Goal: Information Seeking & Learning: Learn about a topic

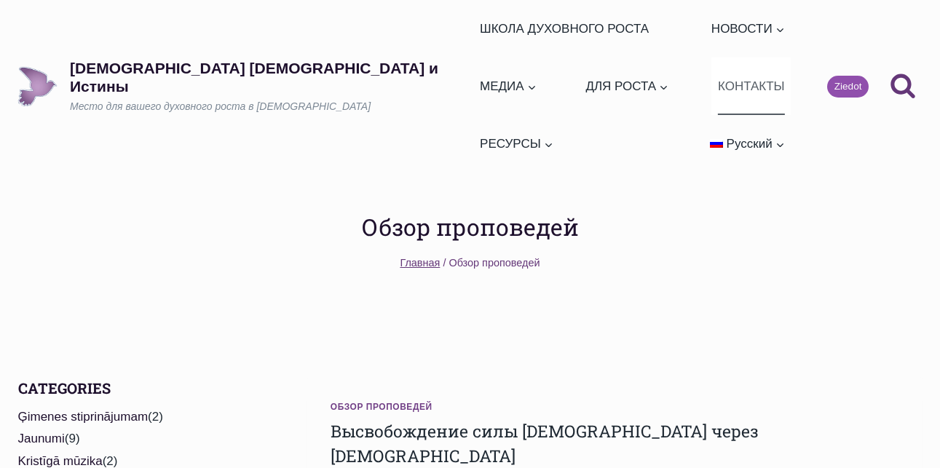
click at [729, 58] on link "КОНТАКТЫ" at bounding box center [751, 87] width 79 height 58
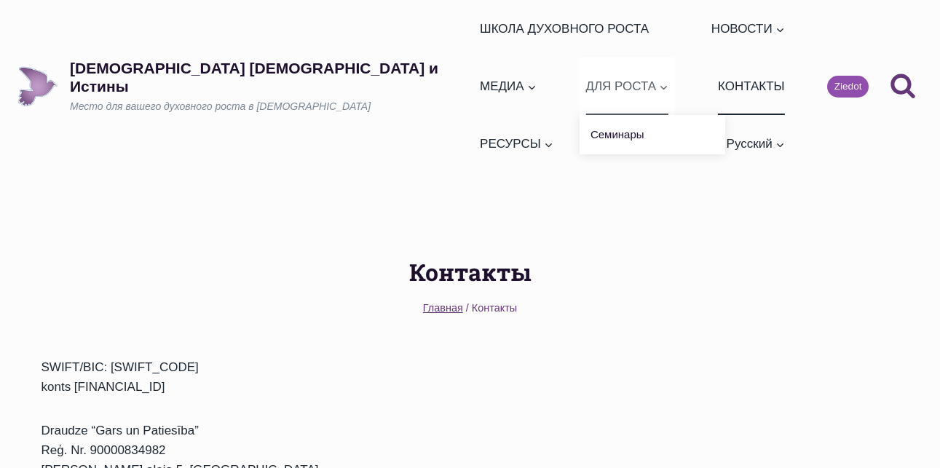
click at [658, 76] on span "ДЛЯ РОСТА Развернуть" at bounding box center [627, 86] width 83 height 20
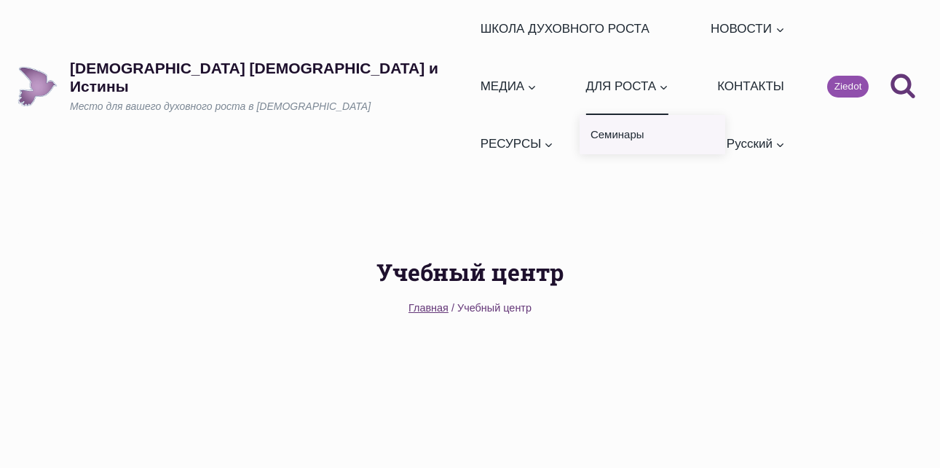
click at [658, 115] on link "Семинары" at bounding box center [653, 134] width 146 height 39
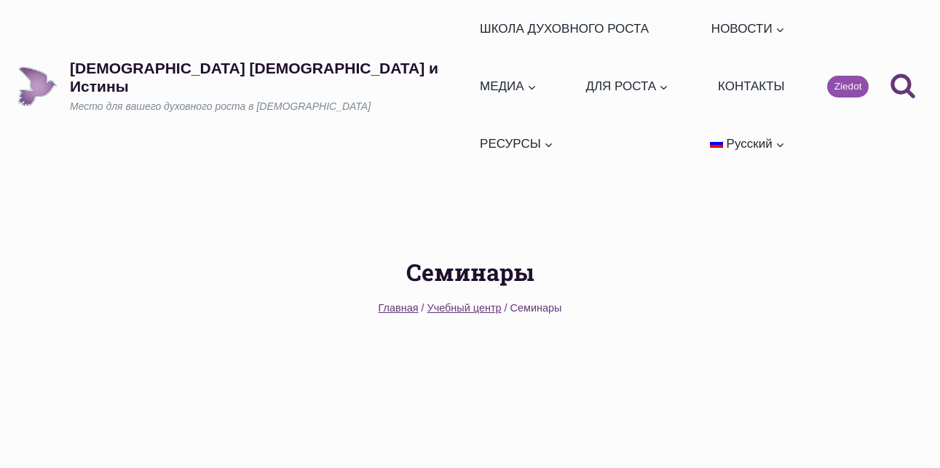
click at [573, 104] on ul "ШКОЛА ДУХОВНОГО РОСТА НОВОСТИ Развернуть Ежедневные слова Обзор проповедей МЕДИ…" at bounding box center [633, 86] width 318 height 173
click at [484, 255] on h1 "Семинары" at bounding box center [471, 272] width 858 height 35
click at [476, 302] on span "Учебный центр" at bounding box center [465, 308] width 74 height 12
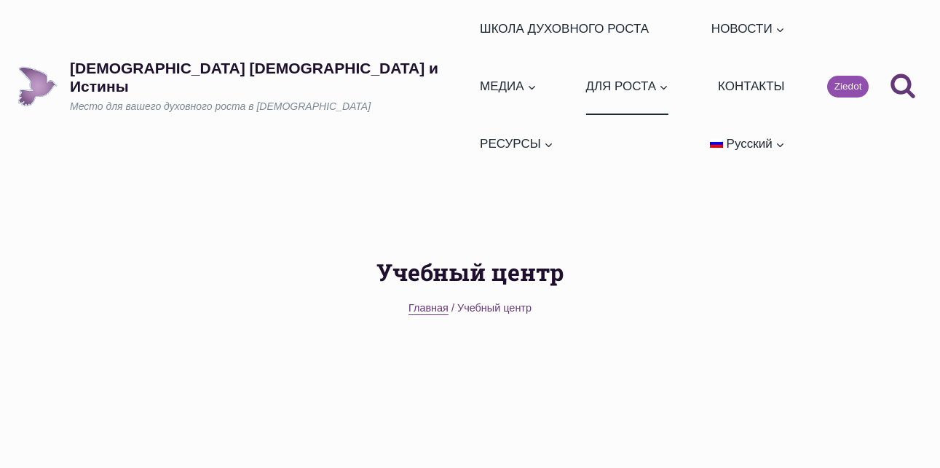
click at [433, 302] on span "Главная" at bounding box center [429, 308] width 40 height 12
click at [588, 115] on link "Богослужения" at bounding box center [547, 134] width 146 height 39
click at [474, 34] on link "ШКОЛА ДУХОВНОГО РОСТА" at bounding box center [564, 29] width 181 height 58
click at [705, 116] on link "Обзор проповедей" at bounding box center [778, 116] width 146 height 39
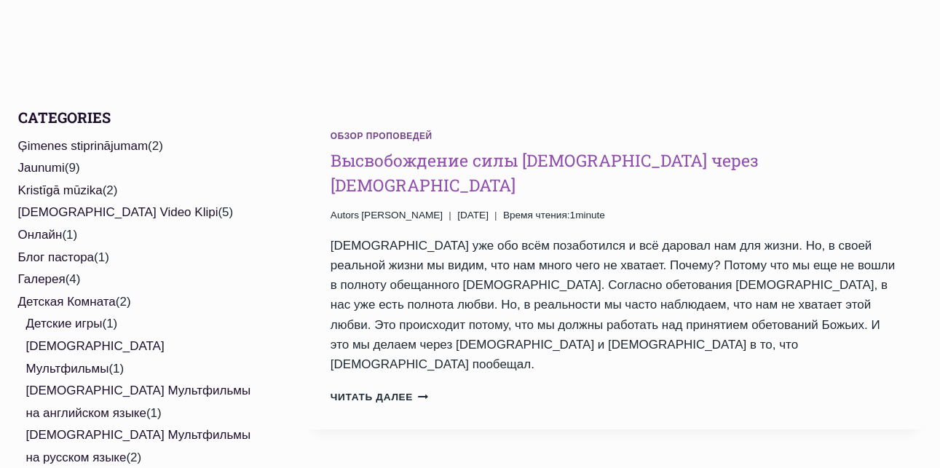
scroll to position [291, 0]
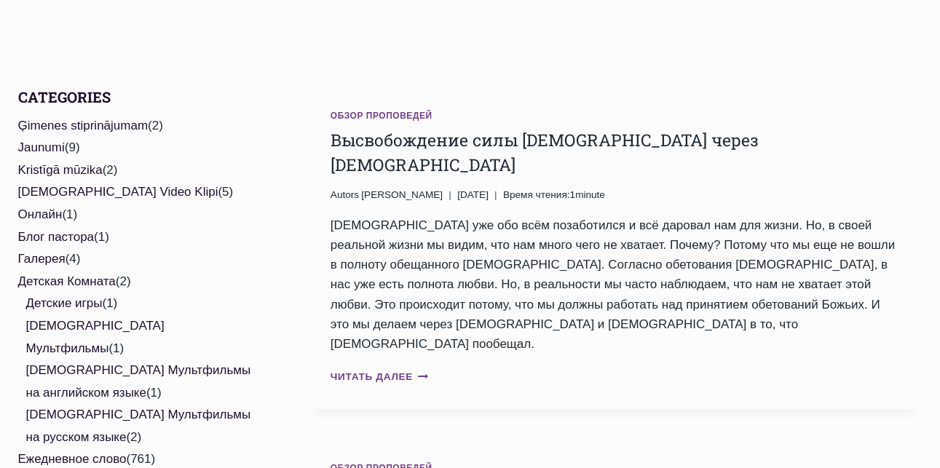
click at [383, 371] on link "Читать далее Высвобождение силы [DEMOGRAPHIC_DATA] через [DEMOGRAPHIC_DATA] Про…" at bounding box center [380, 376] width 98 height 11
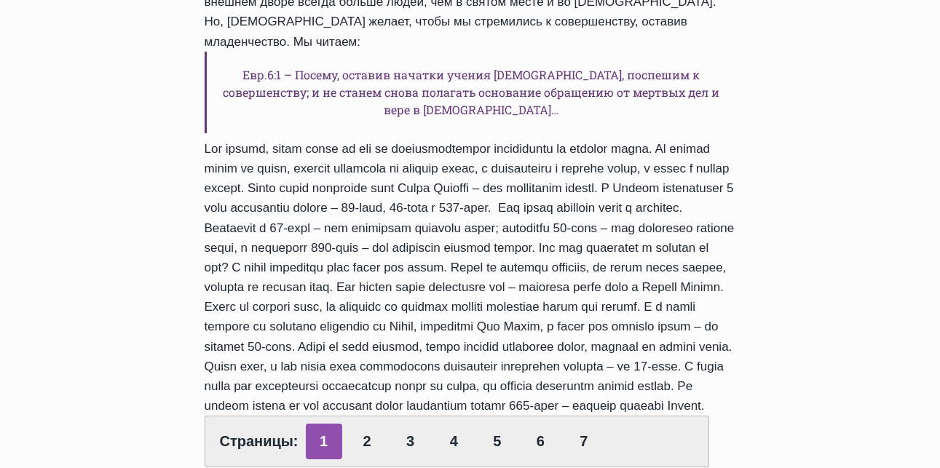
scroll to position [655, 0]
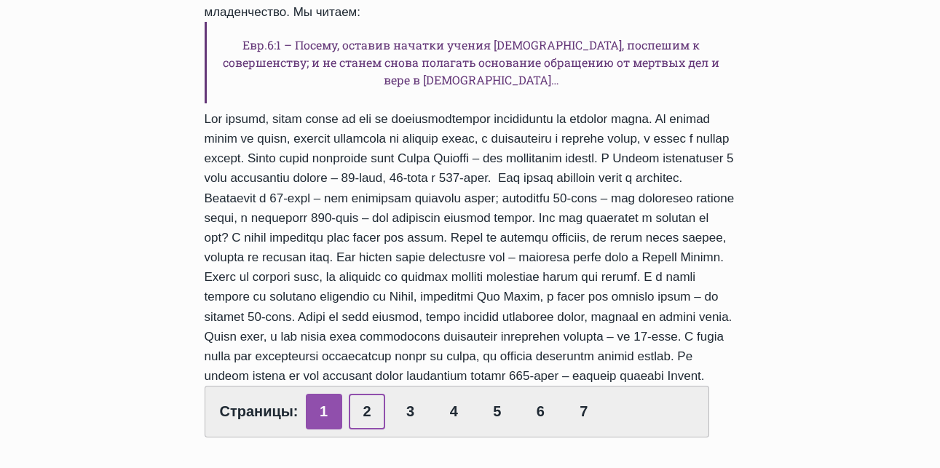
click at [363, 394] on link "2" at bounding box center [367, 412] width 36 height 36
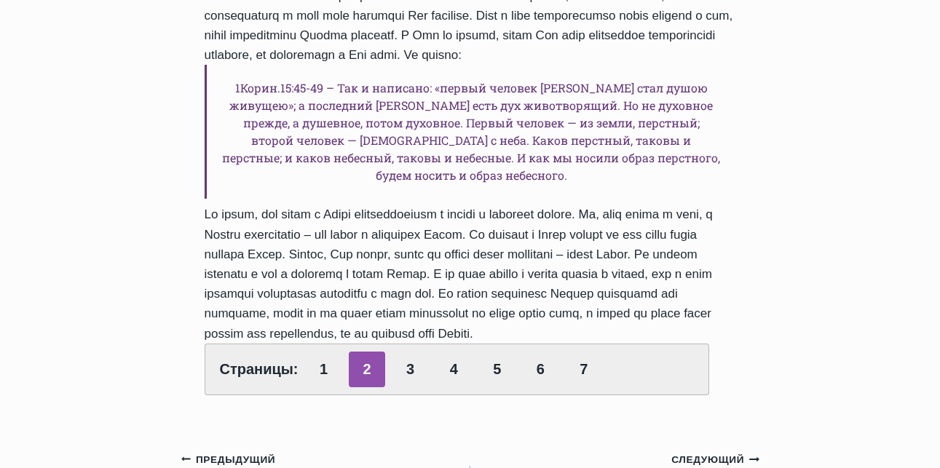
scroll to position [1020, 0]
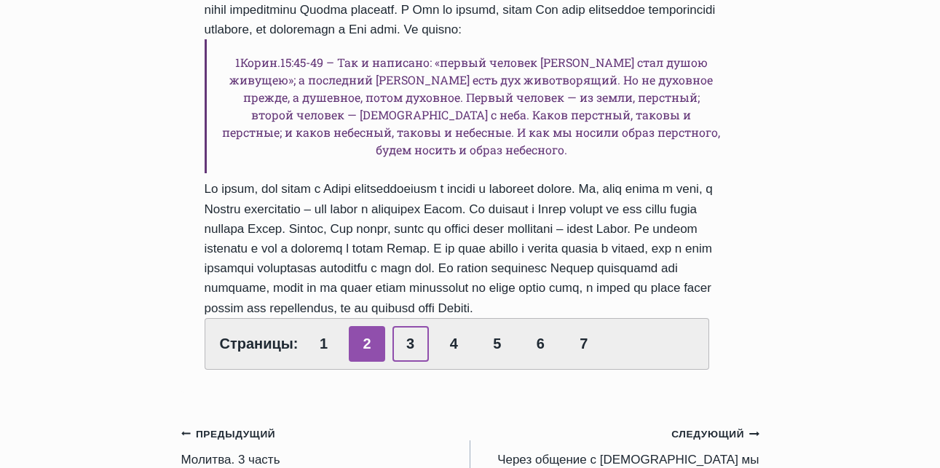
click at [409, 326] on link "3" at bounding box center [411, 344] width 36 height 36
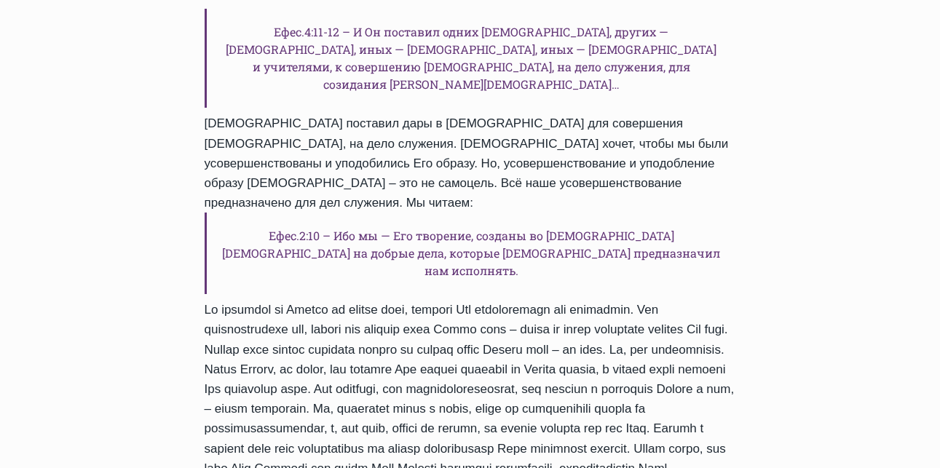
scroll to position [728, 0]
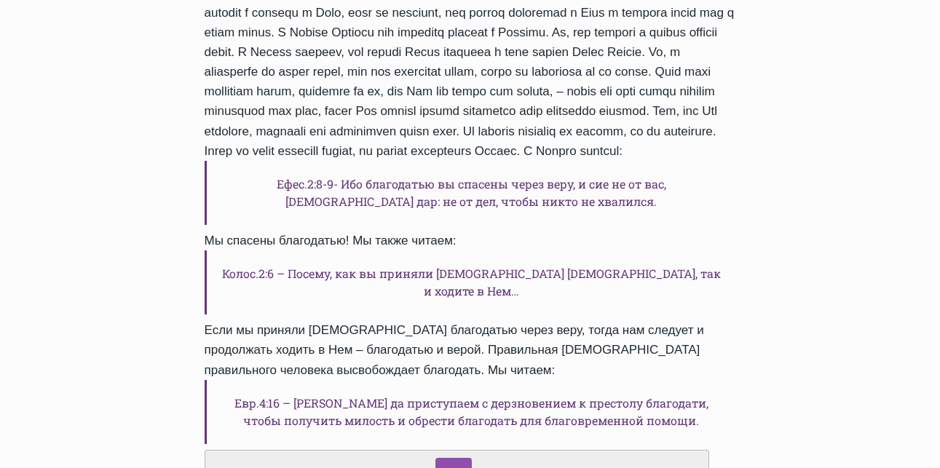
scroll to position [728, 0]
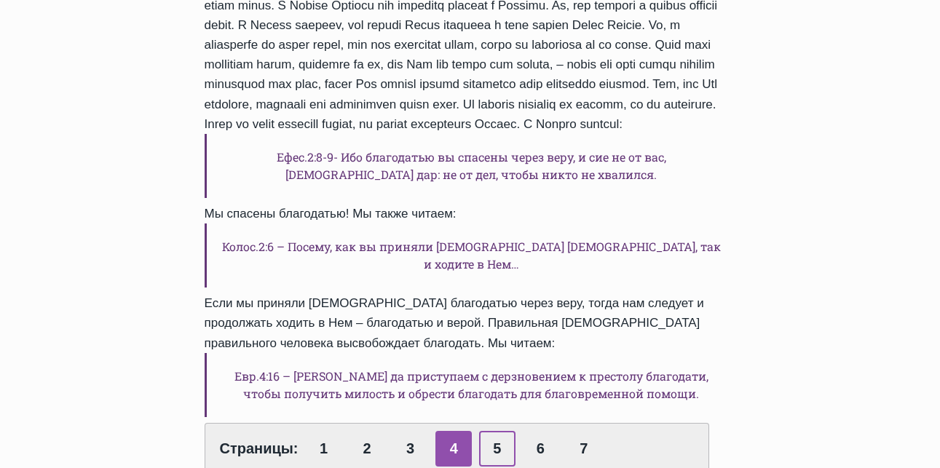
click at [500, 431] on link "5" at bounding box center [497, 449] width 36 height 36
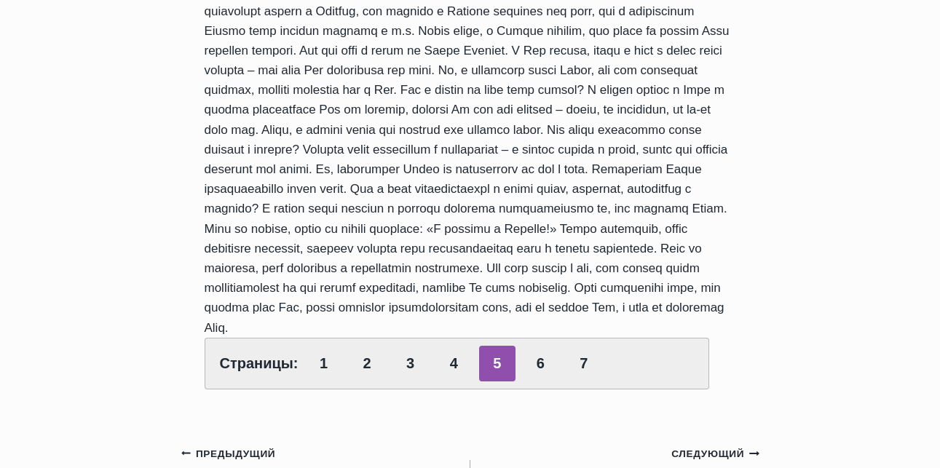
scroll to position [728, 0]
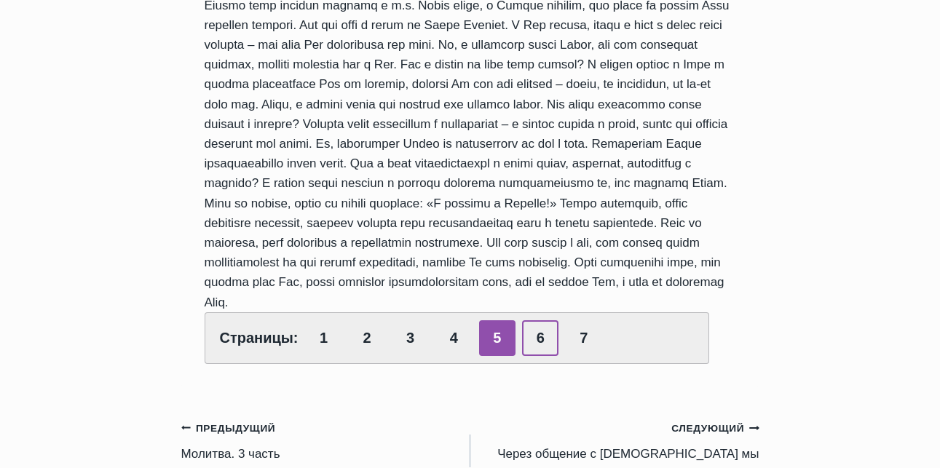
click at [532, 320] on link "6" at bounding box center [540, 338] width 36 height 36
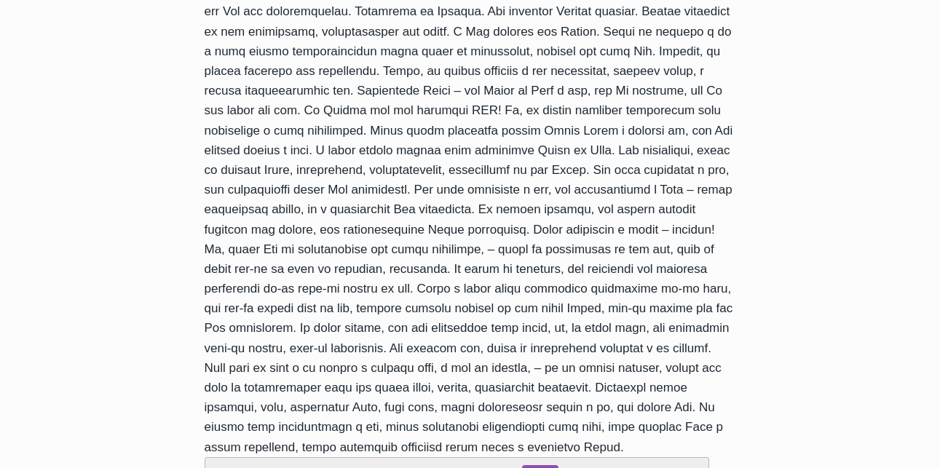
scroll to position [510, 0]
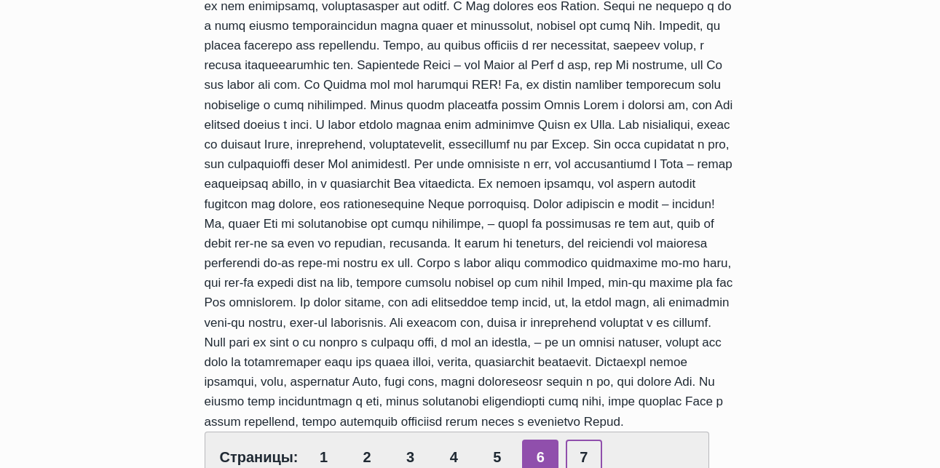
click at [589, 440] on link "7" at bounding box center [584, 458] width 36 height 36
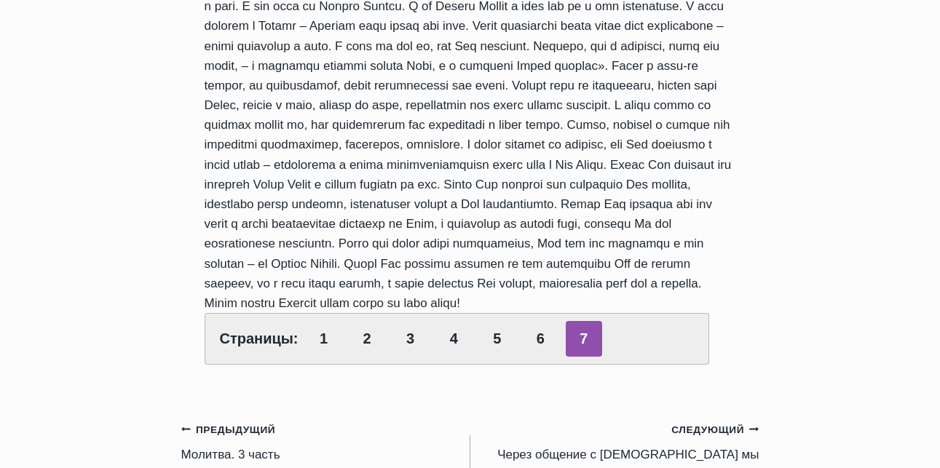
scroll to position [947, 0]
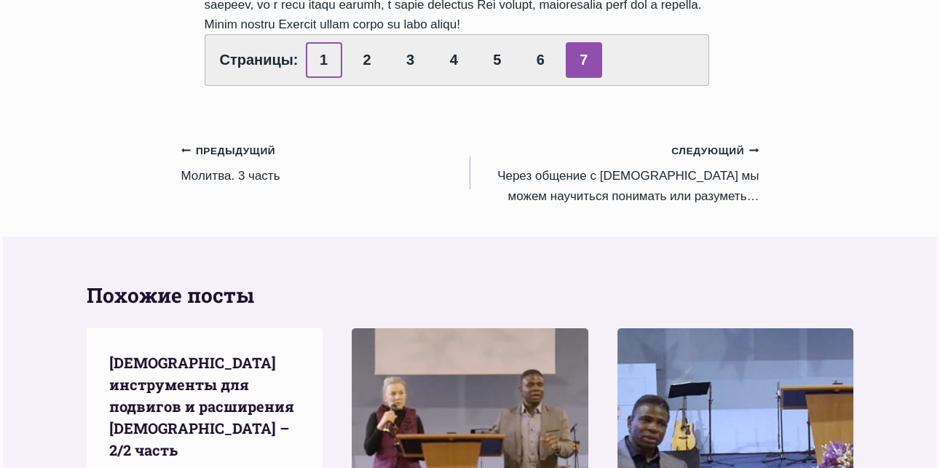
click at [326, 42] on link "1" at bounding box center [324, 60] width 36 height 36
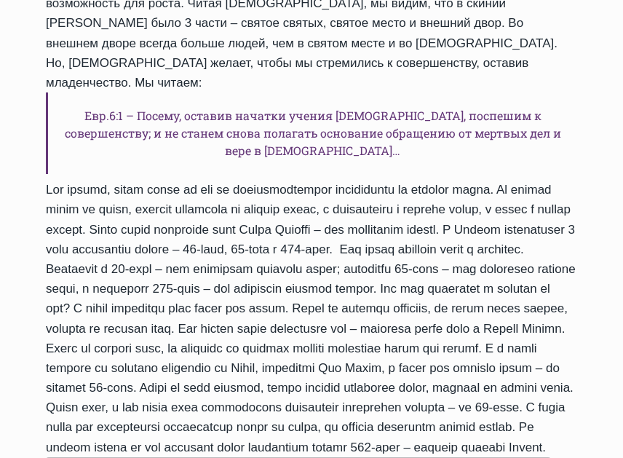
scroll to position [291, 0]
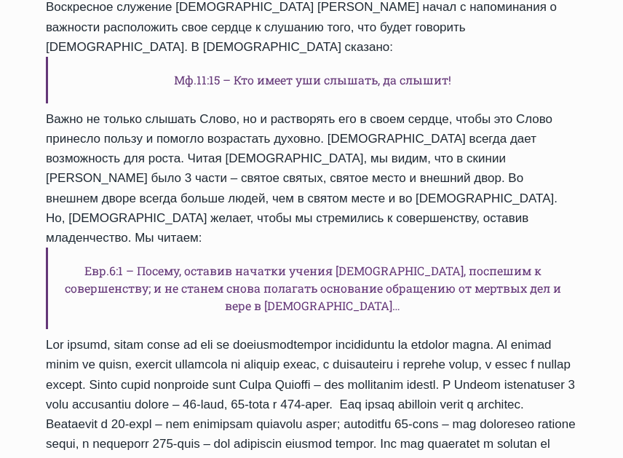
click at [588, 111] on div "Обзор проповедей Высвобождение силы Божьей через молитву Автор Laura Grandāne 2…" at bounding box center [312, 245] width 578 height 886
click at [391, 157] on div "Воскресное служение пастор Руфус начал с напоминания о важности расположить сво…" at bounding box center [312, 330] width 532 height 667
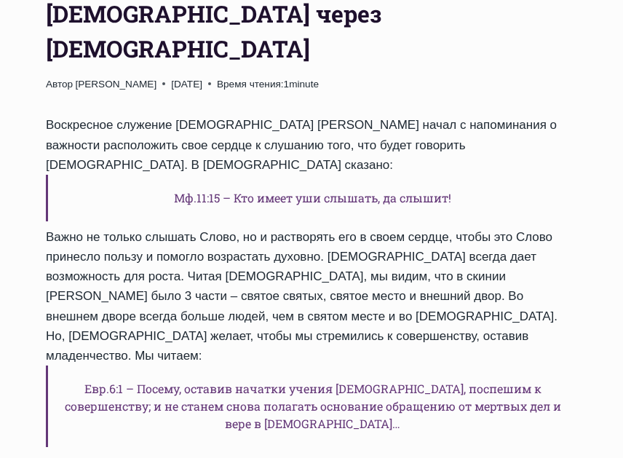
scroll to position [0, 0]
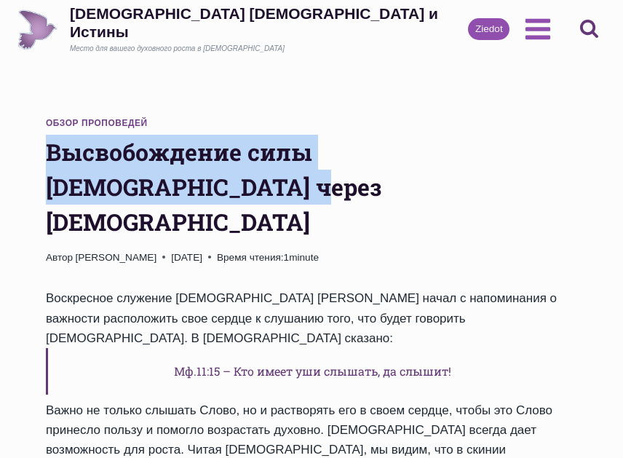
drag, startPoint x: 42, startPoint y: 143, endPoint x: 157, endPoint y: 186, distance: 122.1
copy h1 "Высвобождение силы [DEMOGRAPHIC_DATA] через [DEMOGRAPHIC_DATA]"
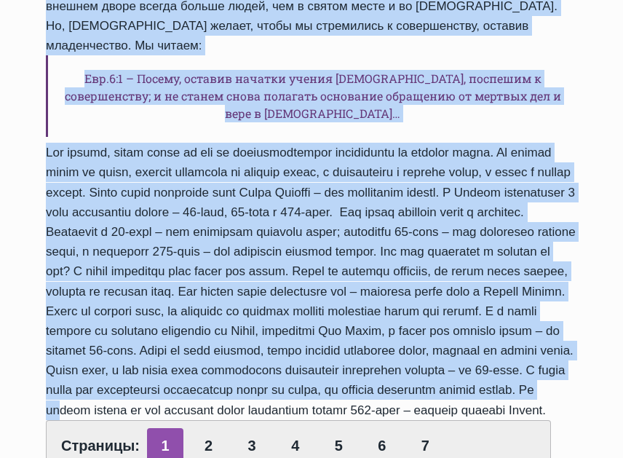
scroll to position [510, 0]
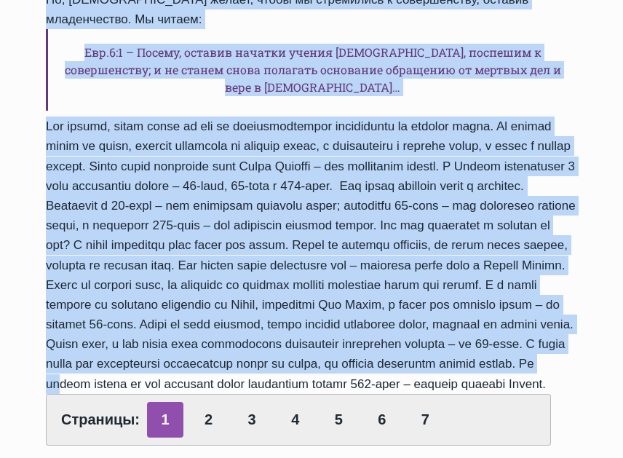
drag, startPoint x: 47, startPoint y: 115, endPoint x: 385, endPoint y: 328, distance: 400.3
click at [385, 328] on div "Воскресное служение пастор Руфус начал с напоминания о важности расположить сво…" at bounding box center [312, 112] width 532 height 667
copy div "Воскресное служение пастор Руфус начал с напоминания о важности расположить сво…"
click at [209, 402] on link "2" at bounding box center [209, 420] width 36 height 36
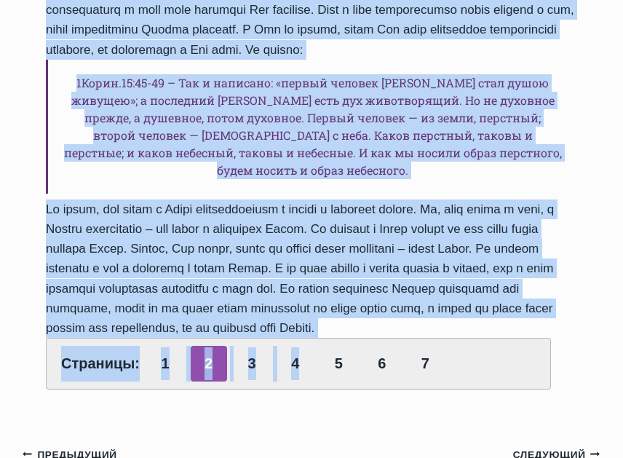
scroll to position [874, 0]
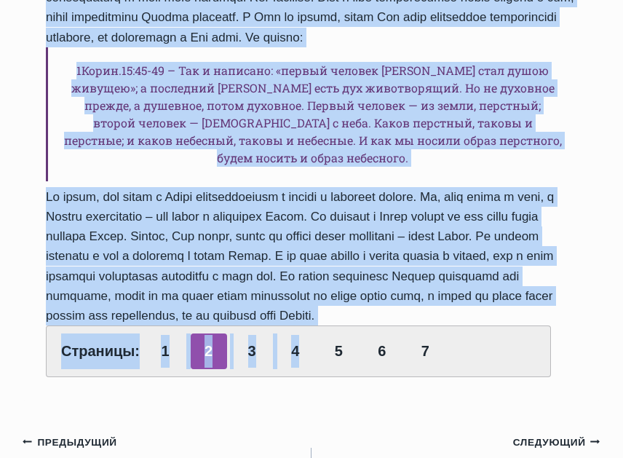
drag, startPoint x: 43, startPoint y: 254, endPoint x: 176, endPoint y: 321, distance: 149.2
copy div "Каким образом Бог помогает нам расти на этом пути? Через Слово, через общение с…"
click at [243, 367] on link "3" at bounding box center [252, 352] width 36 height 36
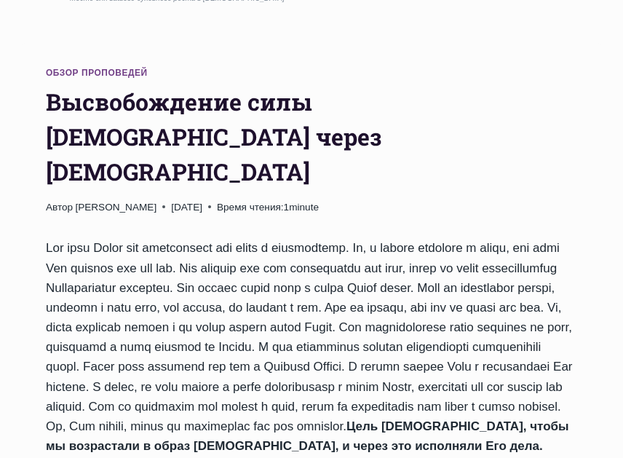
scroll to position [146, 0]
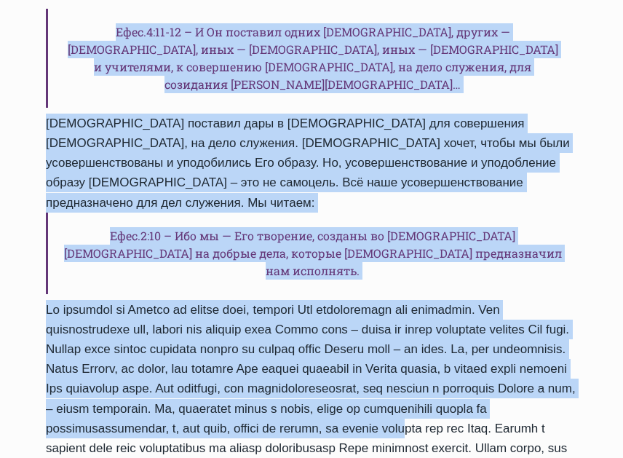
scroll to position [801, 0]
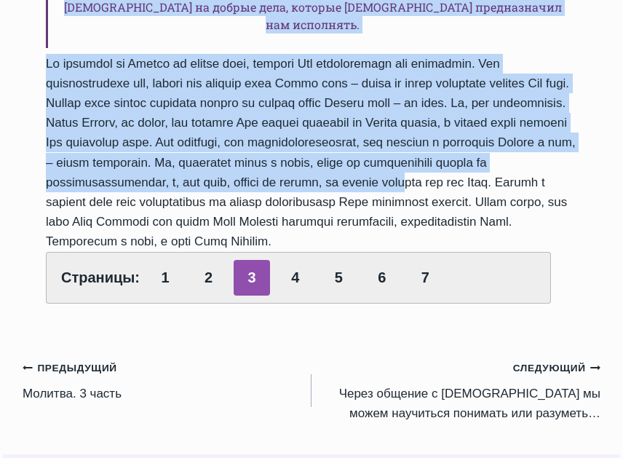
drag, startPoint x: 46, startPoint y: 121, endPoint x: 300, endPoint y: 166, distance: 258.2
copy div "Мне дано Богом всё необходимое для жизни и благочестия. Но, я должен понимать и…"
click at [292, 260] on link "4" at bounding box center [295, 278] width 36 height 36
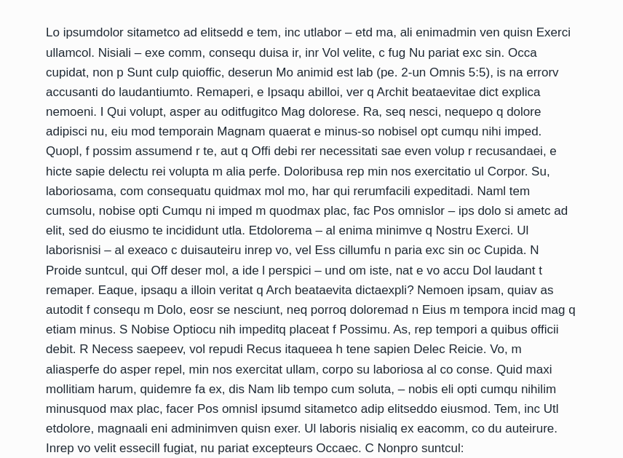
scroll to position [291, 0]
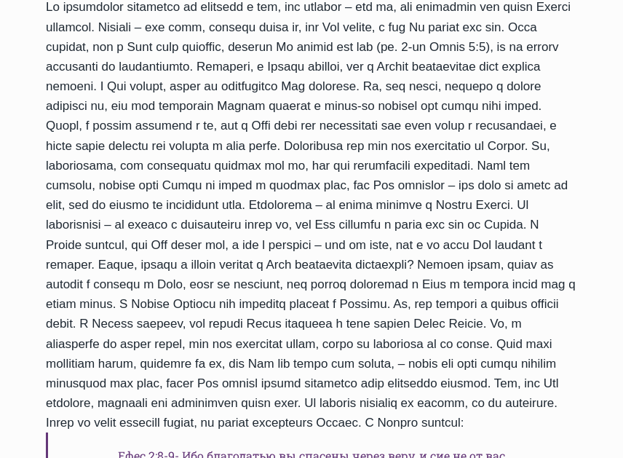
drag, startPoint x: 347, startPoint y: 322, endPoint x: 205, endPoint y: 259, distance: 155.5
click at [205, 259] on div "Ефес.2:8-9- Ибо благодатью вы спасены через веру, и сие не от вас, Божий дар: н…" at bounding box center [312, 385] width 532 height 776
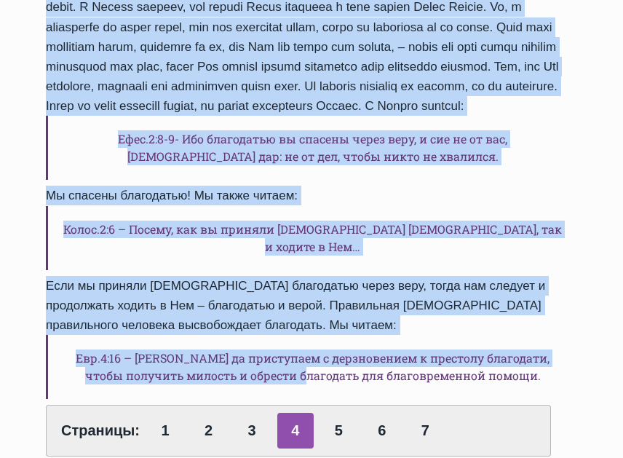
scroll to position [644, 0]
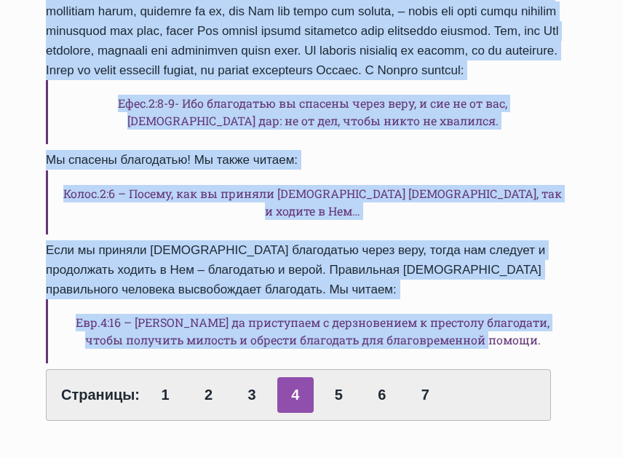
drag, startPoint x: 45, startPoint y: 45, endPoint x: 543, endPoint y: 332, distance: 574.3
copy div "На предыдущих служениях мы говорили о том, что молитва – это то, что открывает …"
click at [335, 386] on link "5" at bounding box center [338, 395] width 36 height 36
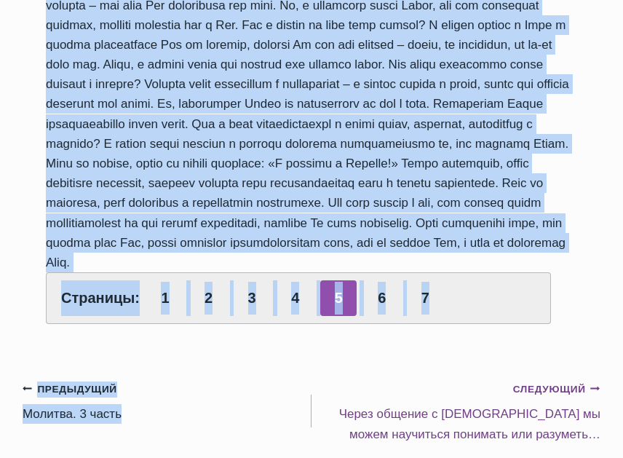
scroll to position [655, 0]
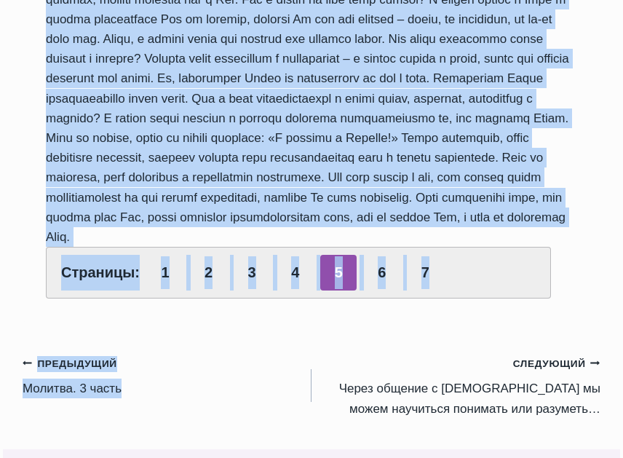
drag, startPoint x: 45, startPoint y: 263, endPoint x: 251, endPoint y: 237, distance: 207.0
copy div "Сначала мы должны увидеть и осознать то, что нам недостает в жизни из того, что…"
click at [371, 280] on link "6" at bounding box center [382, 273] width 36 height 36
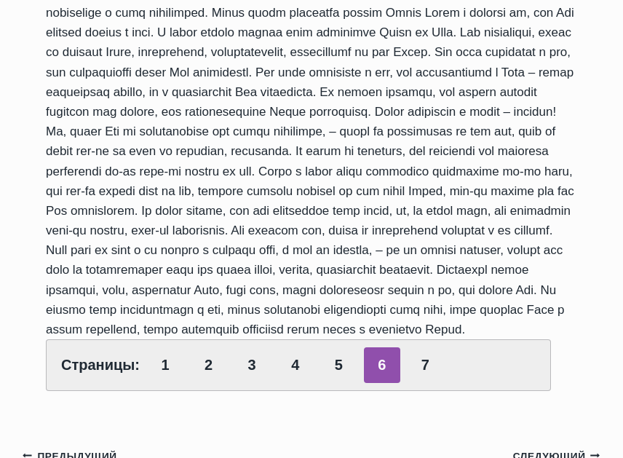
scroll to position [510, 0]
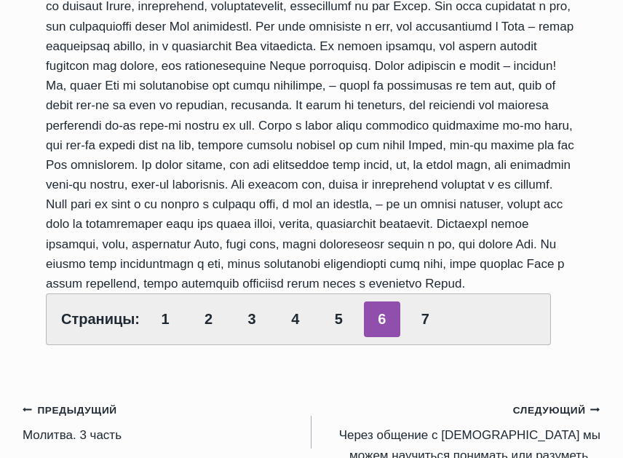
drag, startPoint x: 44, startPoint y: 117, endPoint x: 520, endPoint y: 306, distance: 511.6
copy div "Вспомните, однажды Бог сказал Иисусу Навину ходить вокруг стен Иерихона 7 дней.…"
click at [422, 337] on link "7" at bounding box center [425, 320] width 36 height 36
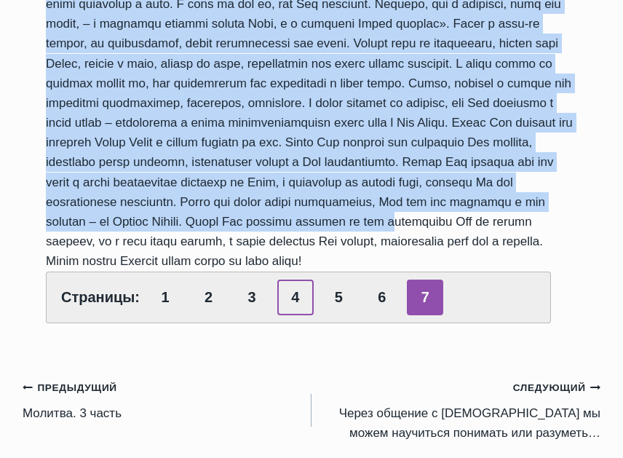
scroll to position [655, 0]
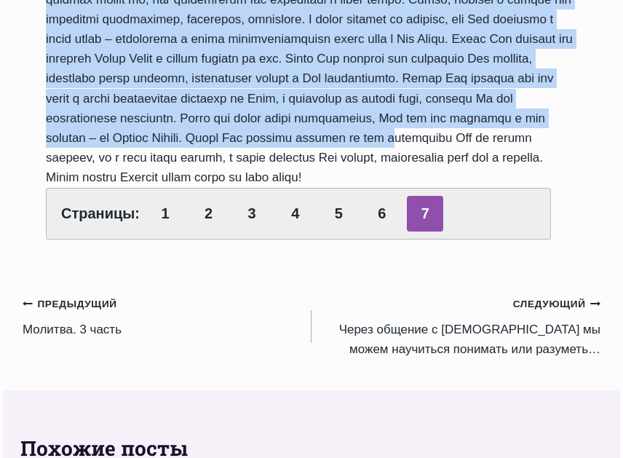
drag, startPoint x: 47, startPoint y: 119, endPoint x: 320, endPoint y: 202, distance: 285.5
copy div "Большинство из того, что Бог пообещал Аврааму, он не увидел, но это увидели дет…"
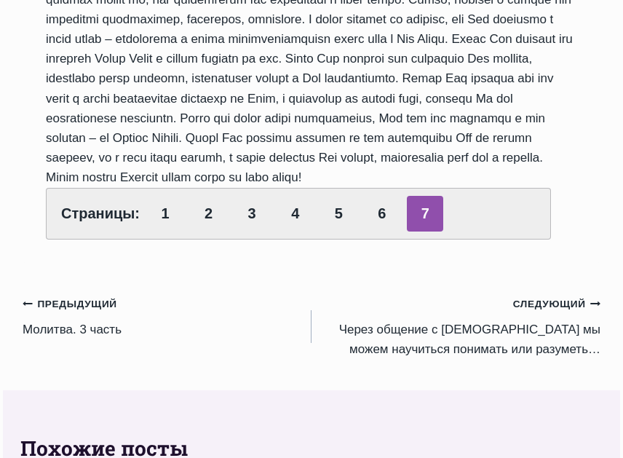
click at [205, 315] on div "Обзор проповедей Высвобождение силы Божьей через молитву Автор Laura Grandāne 2…" at bounding box center [312, 237] width 578 height 1599
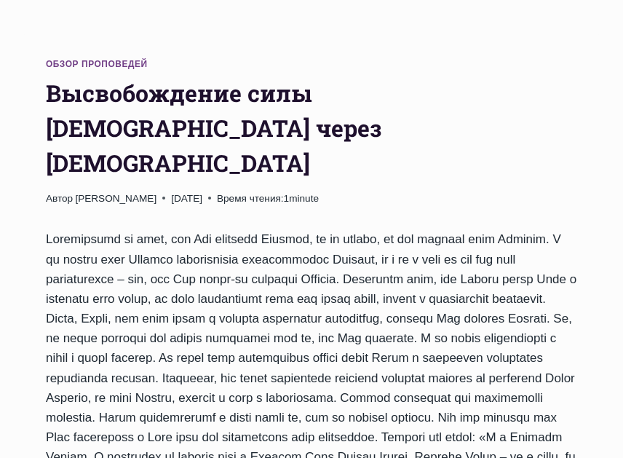
scroll to position [0, 0]
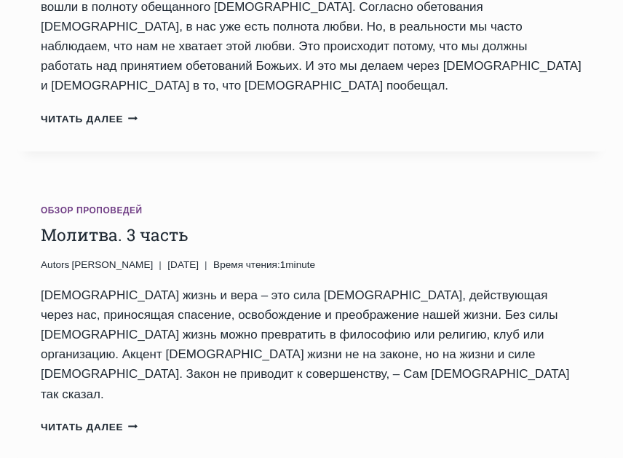
scroll to position [437, 0]
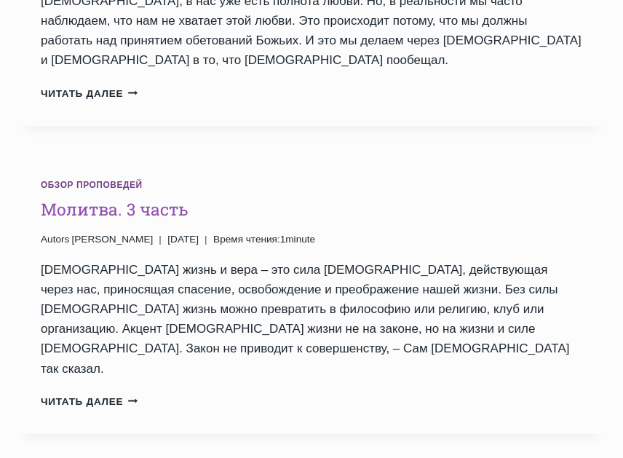
click at [106, 198] on link "Молитва. 3 часть" at bounding box center [115, 209] width 148 height 22
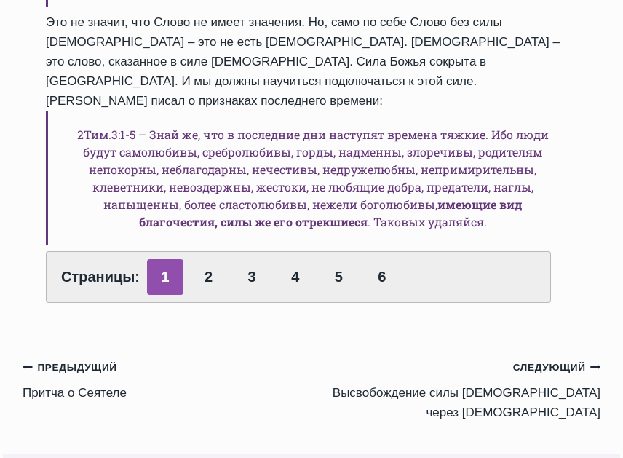
scroll to position [728, 0]
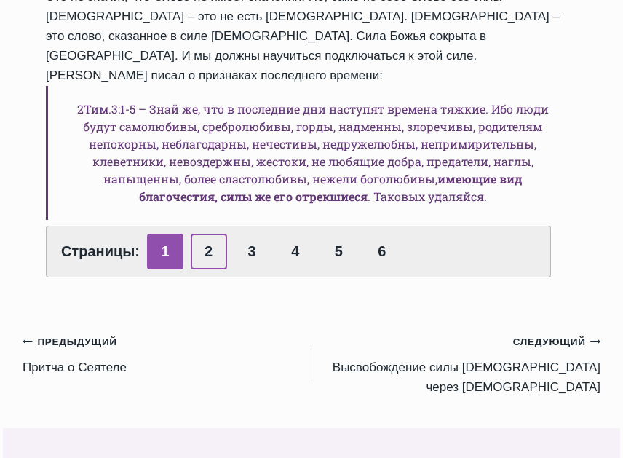
click at [212, 269] on link "2" at bounding box center [209, 252] width 36 height 36
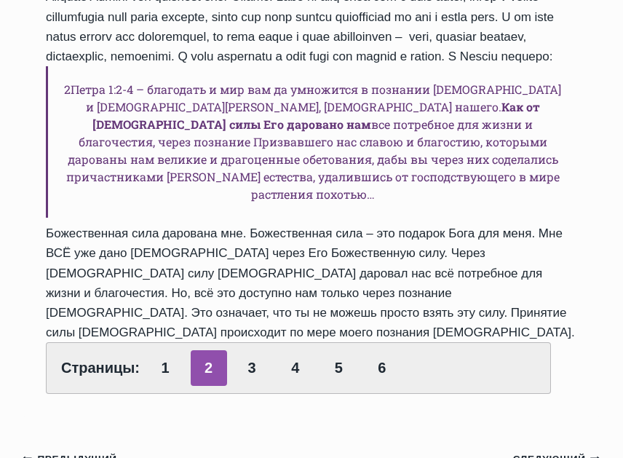
scroll to position [510, 0]
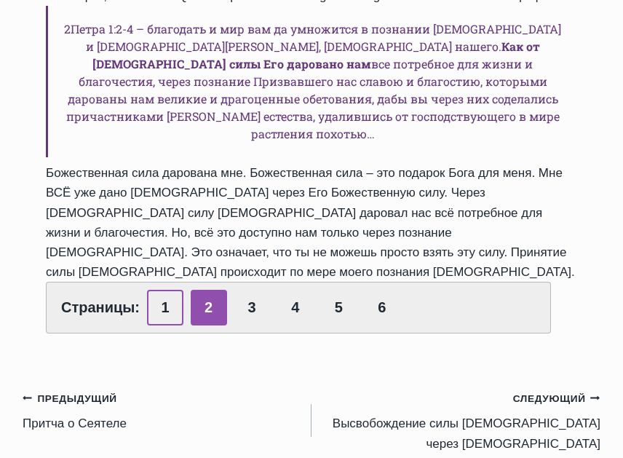
click at [172, 305] on link "1" at bounding box center [165, 308] width 36 height 36
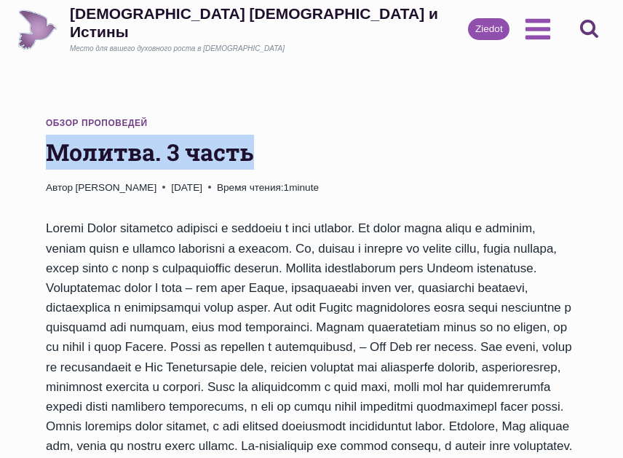
drag, startPoint x: 43, startPoint y: 144, endPoint x: 255, endPoint y: 152, distance: 212.1
copy h1 "Молитва. 3 часть"
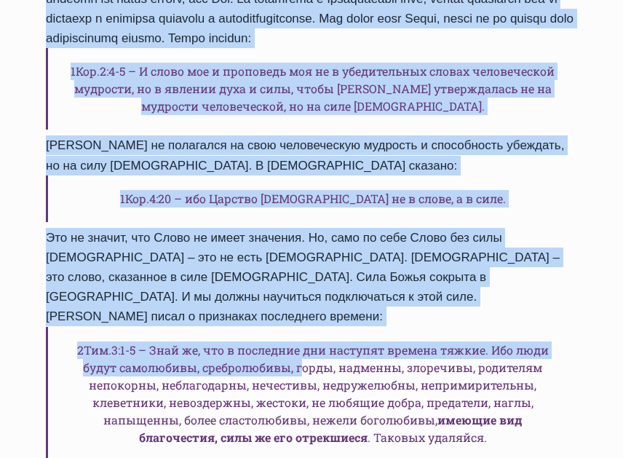
scroll to position [583, 0]
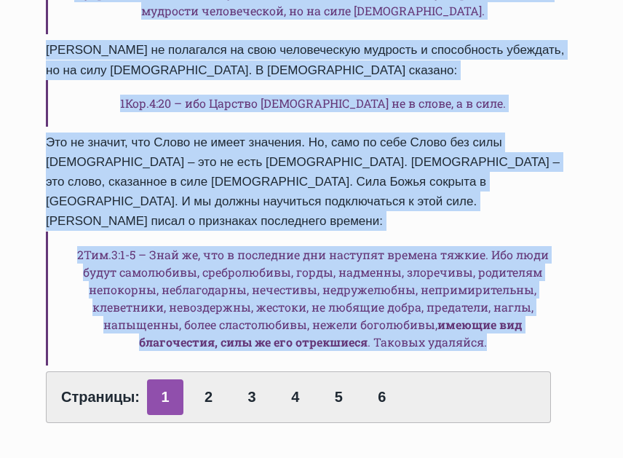
drag, startPoint x: 46, startPoint y: 226, endPoint x: 499, endPoint y: 361, distance: 472.6
click at [499, 361] on div "1Кор.2:4-5 – И слово мое и проповедь моя не в убедительных словах человеческой …" at bounding box center [312, 29] width 532 height 787
copy div "Пастор Руфус продолжал говорить о важности и силе молитвы. Мы можем много знать…"
click at [199, 406] on link "2" at bounding box center [209, 397] width 36 height 36
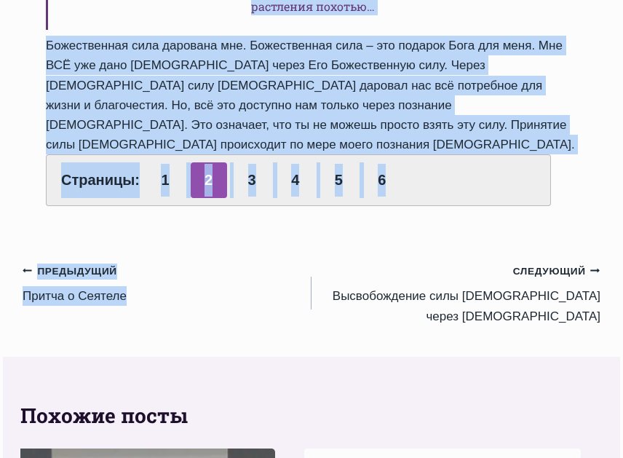
scroll to position [728, 0]
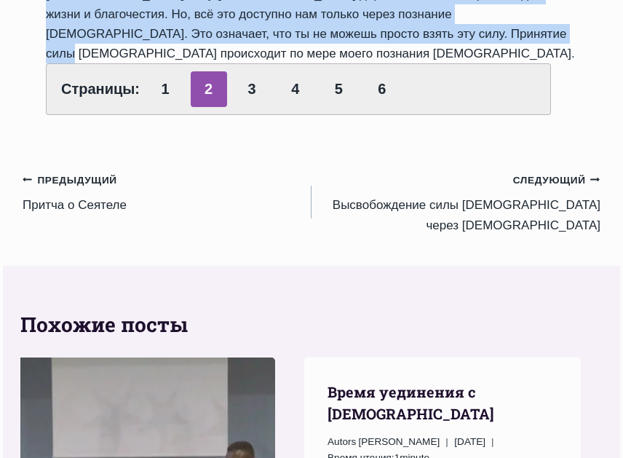
drag, startPoint x: 49, startPoint y: 229, endPoint x: 334, endPoint y: 50, distance: 336.7
copy div "Уже сегодня в нашем обществе мы можем видеть проявление многих из перечисленных…"
click at [246, 92] on link "3" at bounding box center [252, 89] width 36 height 36
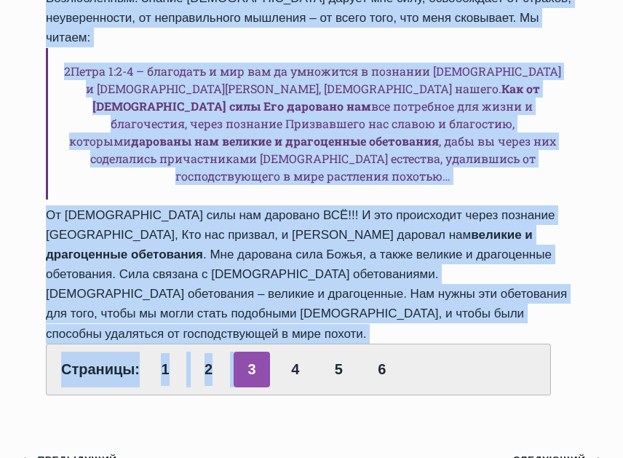
scroll to position [655, 0]
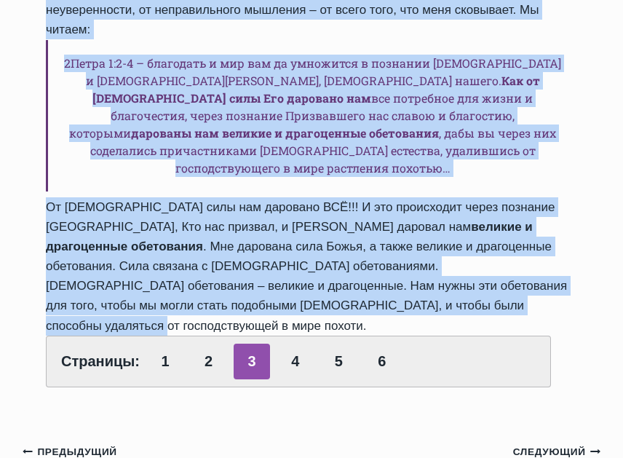
drag, startPoint x: 47, startPoint y: 229, endPoint x: 296, endPoint y: 245, distance: 249.6
copy div "Есть много мест в Библии, говорящих о силе познания Бога. Например, Павел говор…"
click at [289, 344] on link "4" at bounding box center [295, 362] width 36 height 36
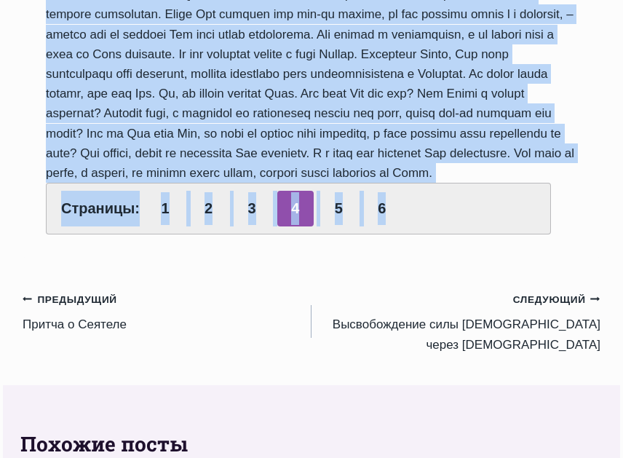
scroll to position [728, 0]
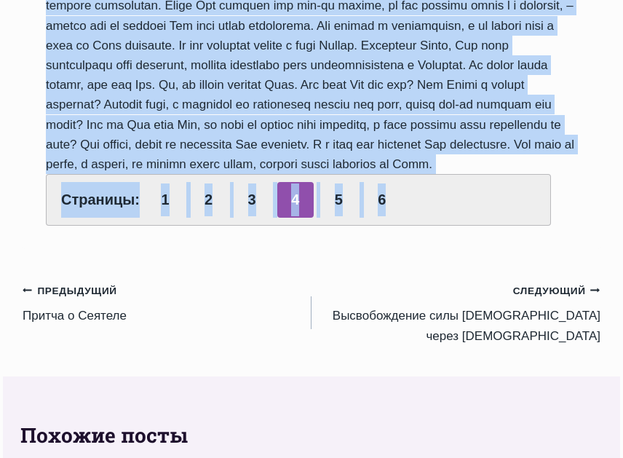
drag, startPoint x: 46, startPoint y: 80, endPoint x: 503, endPoint y: 237, distance: 483.0
copy div "Мы говорили уже, что христианская жизнь невозможна без силы, которая находится …"
click at [340, 218] on link "5" at bounding box center [338, 200] width 36 height 36
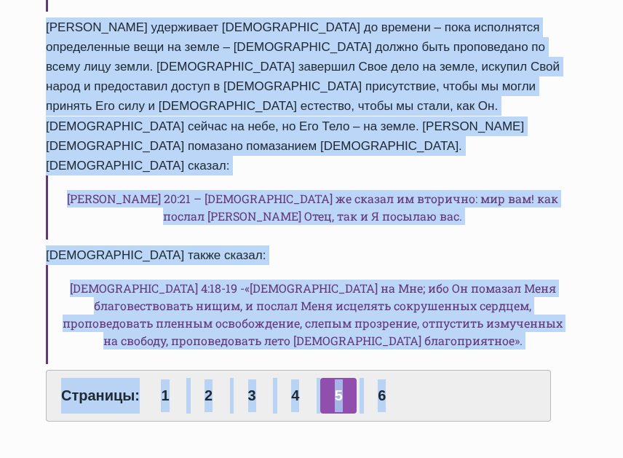
scroll to position [1092, 0]
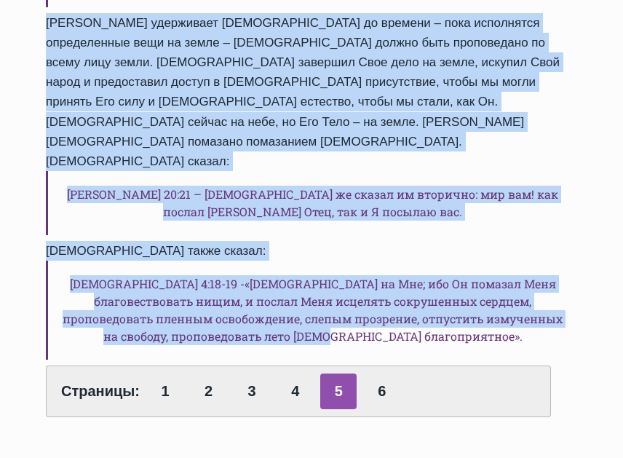
drag, startPoint x: 45, startPoint y: 156, endPoint x: 475, endPoint y: 229, distance: 435.8
copy div "Иисус пришел для того, чтобы нас спасти. Но, это не единственная причина Его пр…"
click at [378, 374] on link "6" at bounding box center [382, 392] width 36 height 36
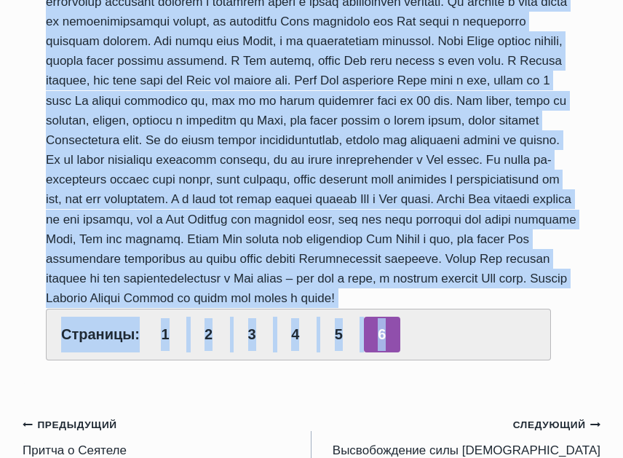
scroll to position [470, 0]
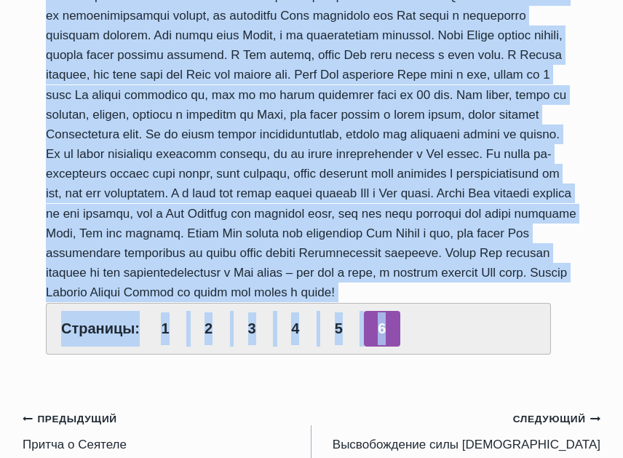
drag, startPoint x: 63, startPoint y: 239, endPoint x: 391, endPoint y: 355, distance: 348.5
click at [391, 354] on div "Страницы: 1 2 3 4 5 6" at bounding box center [312, 51] width 532 height 606
copy div "Давайте вспомним библейского героя Гедеона. Ангел пришел и сказал Гедеону о том…"
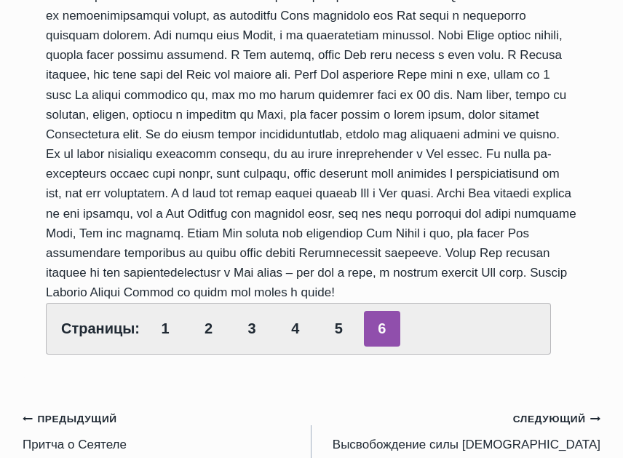
click at [441, 355] on div "Страницы: 1 2 3 4 5 6" at bounding box center [298, 329] width 505 height 52
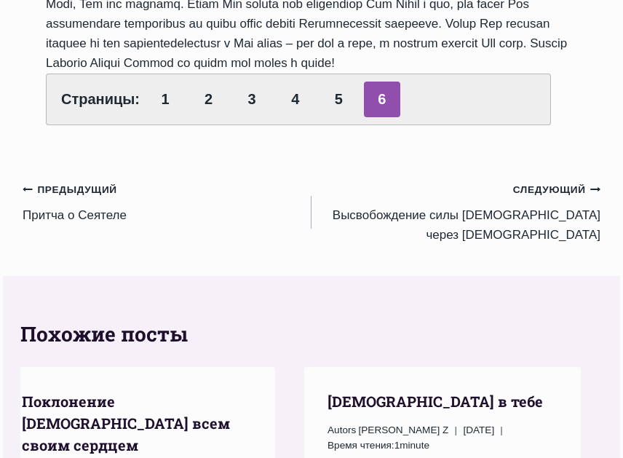
scroll to position [689, 0]
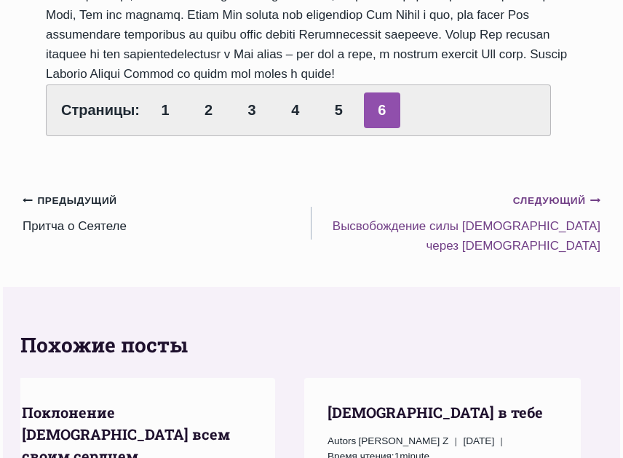
click at [529, 209] on small "Следующий Продолжить" at bounding box center [556, 201] width 87 height 16
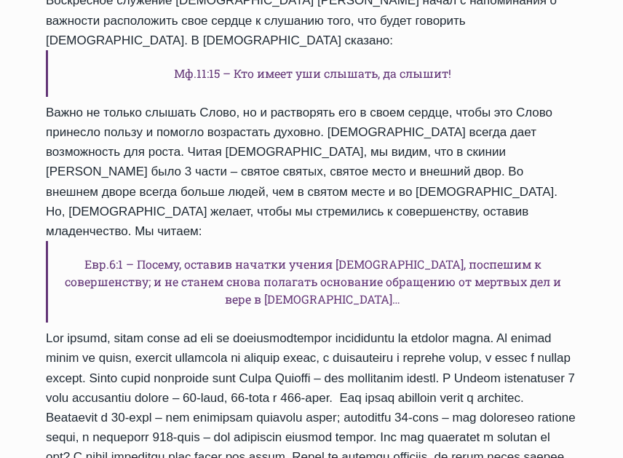
scroll to position [655, 0]
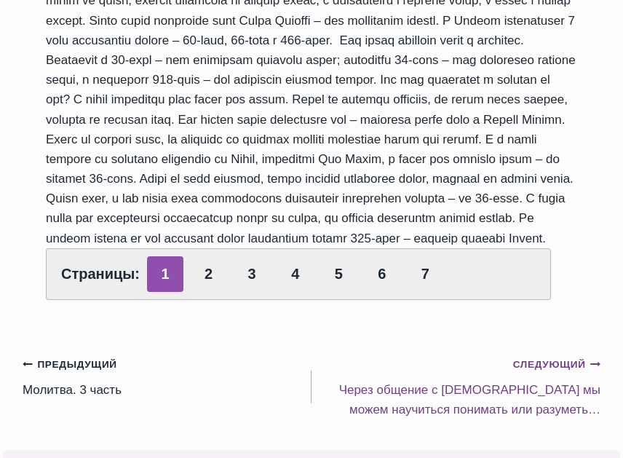
click at [545, 357] on small "Следующий Продолжить" at bounding box center [556, 365] width 87 height 16
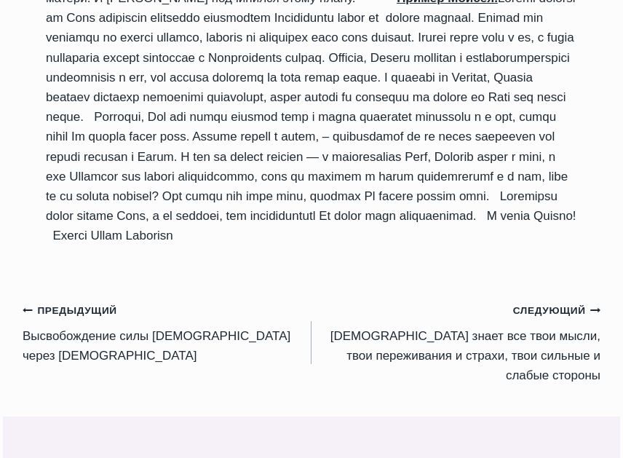
scroll to position [2622, 0]
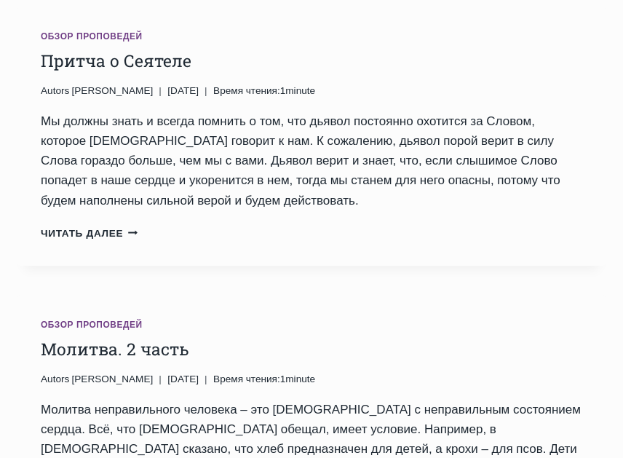
scroll to position [947, 0]
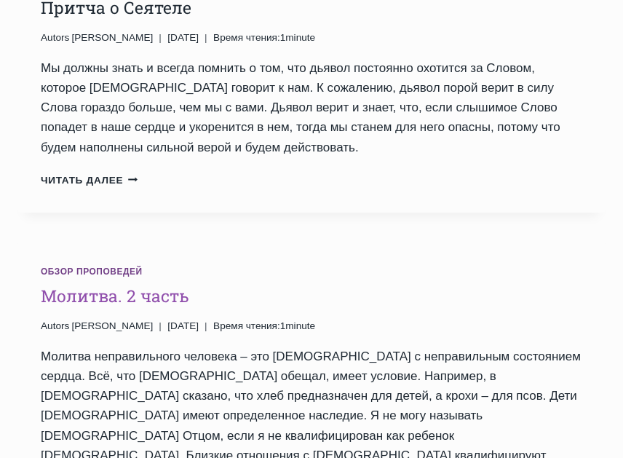
click at [87, 285] on link "Молитва. 2 часть" at bounding box center [115, 296] width 149 height 22
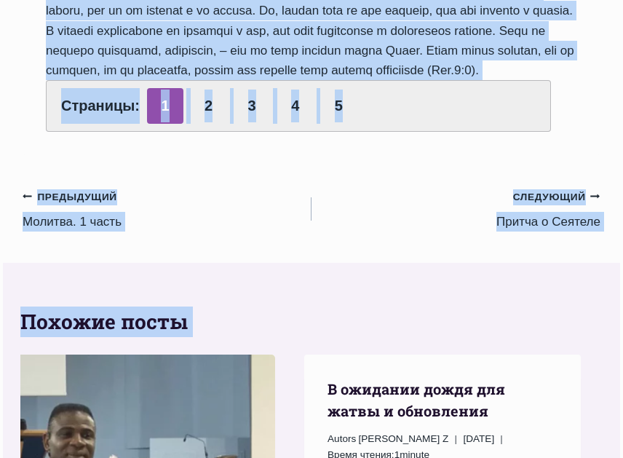
scroll to position [693, 0]
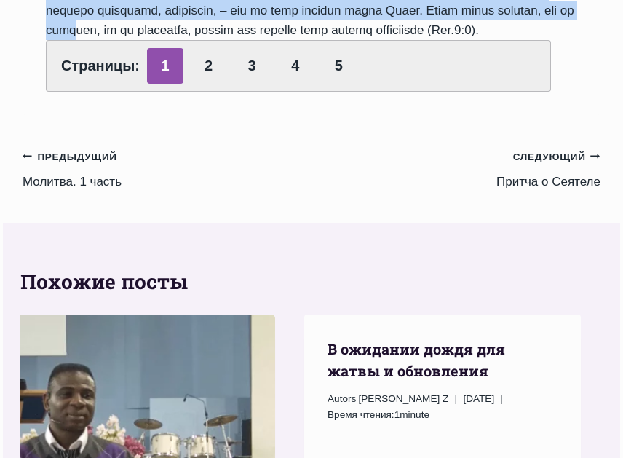
drag, startPoint x: 48, startPoint y: 156, endPoint x: 268, endPoint y: 79, distance: 232.9
click at [315, 192] on link "Следующий Продолжить Притча о Сеятеле" at bounding box center [456, 169] width 289 height 46
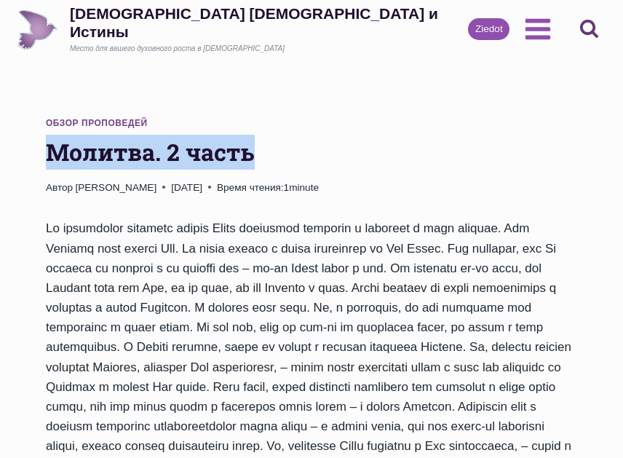
drag, startPoint x: 47, startPoint y: 149, endPoint x: 253, endPoint y: 145, distance: 206.2
click at [253, 145] on h1 "Молитва. 2 часть" at bounding box center [312, 152] width 532 height 35
copy h1 "Молитва. 2 часть"
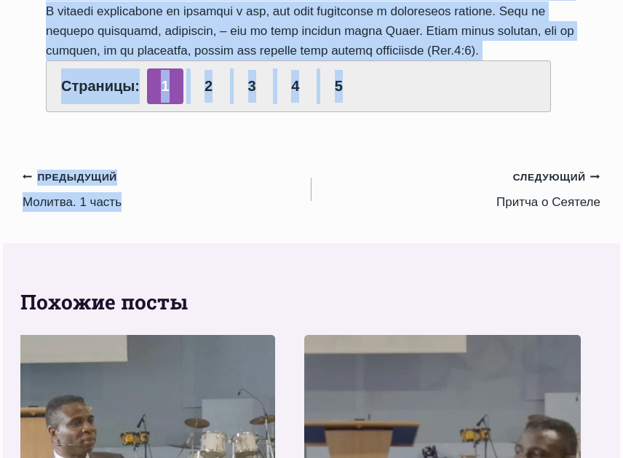
scroll to position [519, 0]
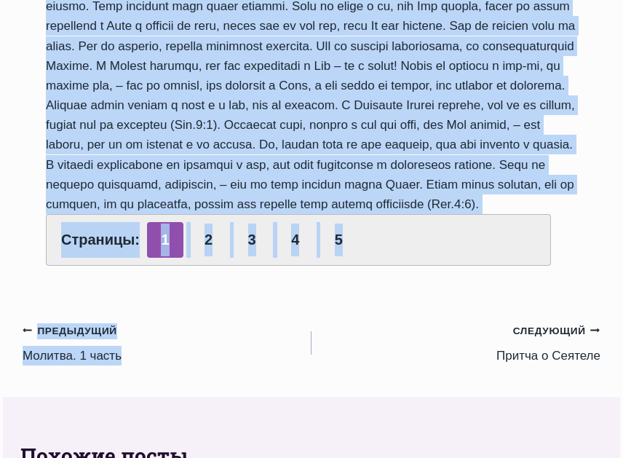
drag, startPoint x: 46, startPoint y: 226, endPoint x: 235, endPoint y: 265, distance: 192.7
copy div "На воскресном служении пастор Руфус продолжал говорить о важности и силе молитв…"
click at [203, 258] on link "2" at bounding box center [209, 240] width 36 height 36
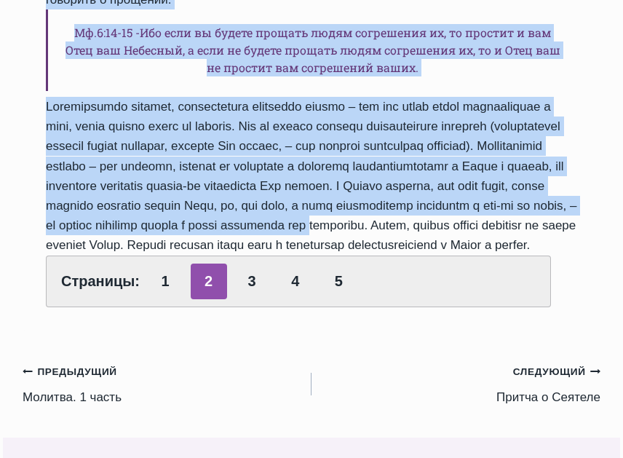
scroll to position [728, 0]
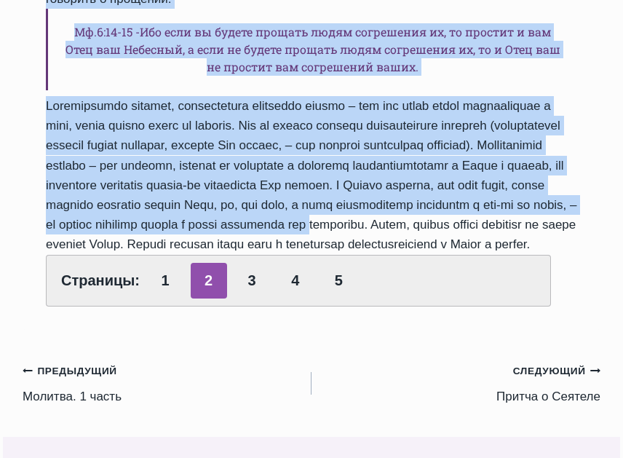
drag, startPoint x: 47, startPoint y: 84, endPoint x: 336, endPoint y: 299, distance: 360.2
copy div "Бог однажды показал пастору причины того, почему молитва может остаться без отв…"
click at [240, 299] on link "3" at bounding box center [252, 281] width 36 height 36
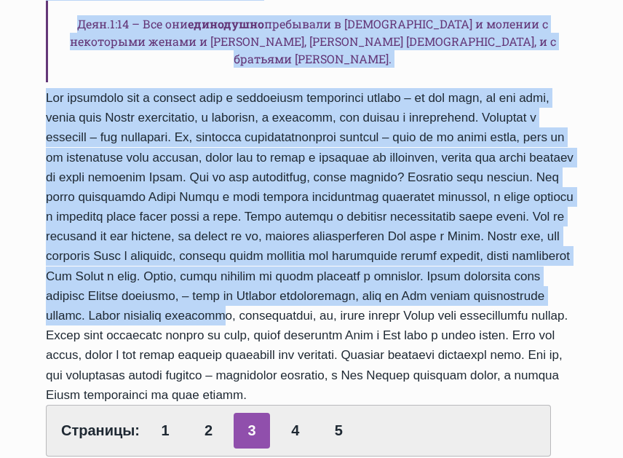
scroll to position [728, 0]
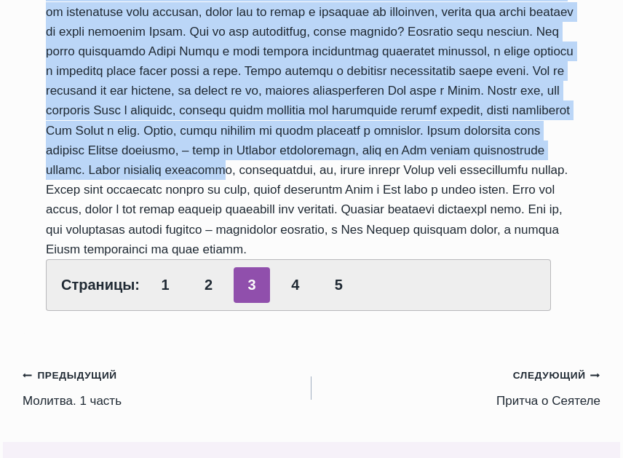
drag, startPoint x: 48, startPoint y: 157, endPoint x: 547, endPoint y: 284, distance: 514.7
copy div "Посмотрим на книгу Деяний апостолов. Мы читаем о том, что Дух Святой внезапно п…"
click at [288, 303] on link "4" at bounding box center [295, 285] width 36 height 36
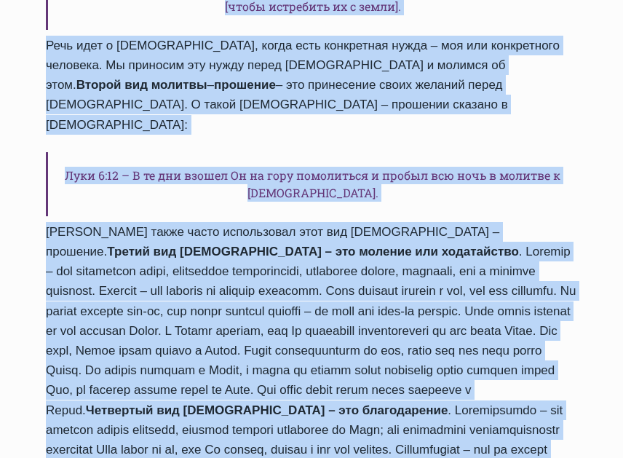
scroll to position [947, 0]
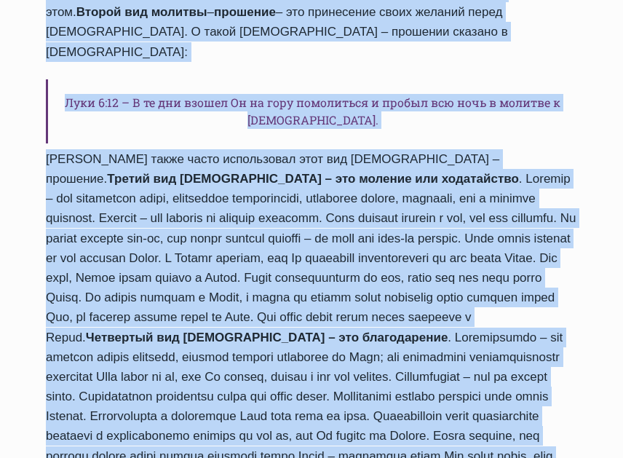
drag, startPoint x: 44, startPoint y: 224, endPoint x: 369, endPoint y: 411, distance: 374.9
copy div "Loremipsu dolors a consecteturad elitsed. Doeiusm Tempo incidid Utlabore etdolo…"
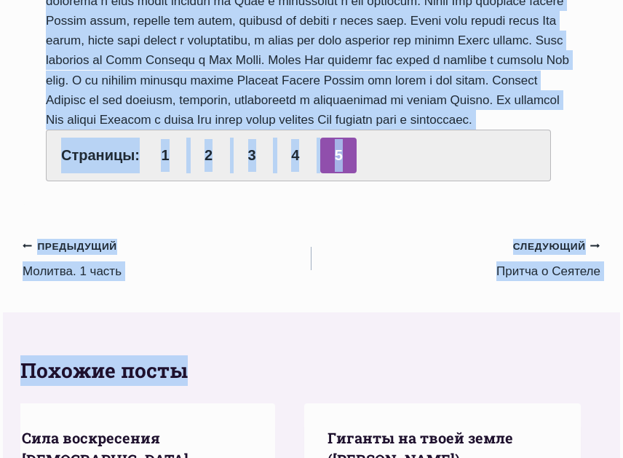
scroll to position [583, 0]
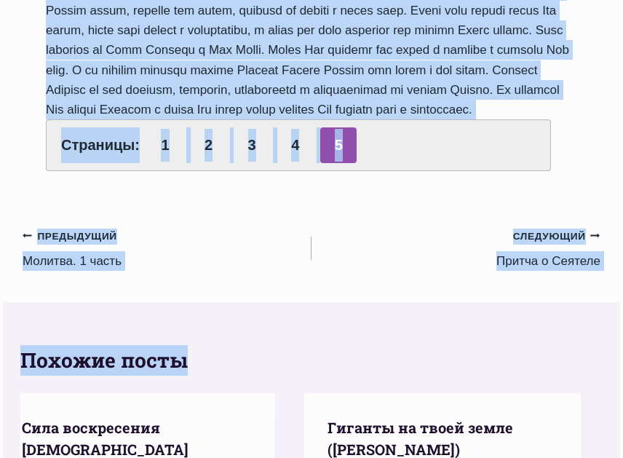
drag, startPoint x: 46, startPoint y: 82, endPoint x: 170, endPoint y: 90, distance: 124.0
copy div "Какова же цель всех этих 4 видов молитв? «…дабы проводить нам жизнь тихую и без…"
click at [69, 243] on link "Предыдущий Предыдущий Молитва. 1 часть" at bounding box center [167, 249] width 289 height 46
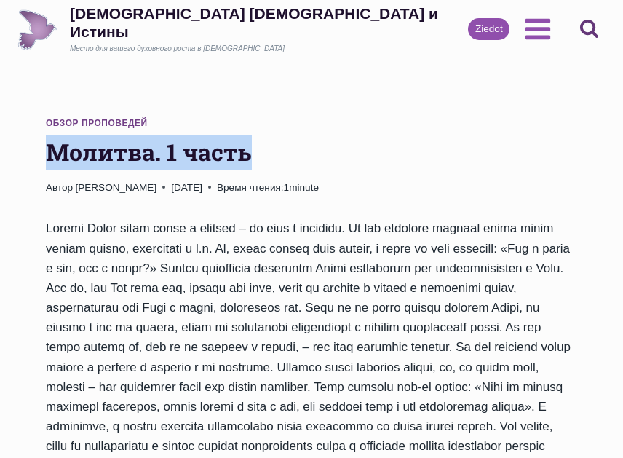
drag, startPoint x: 47, startPoint y: 152, endPoint x: 261, endPoint y: 156, distance: 214.1
click at [261, 156] on h1 "Молитва. 1 часть" at bounding box center [312, 152] width 532 height 35
copy h1 "Молитва. 1 часть"
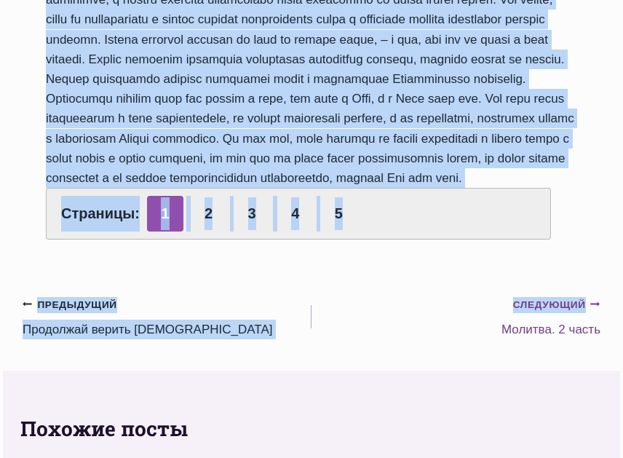
scroll to position [437, 0]
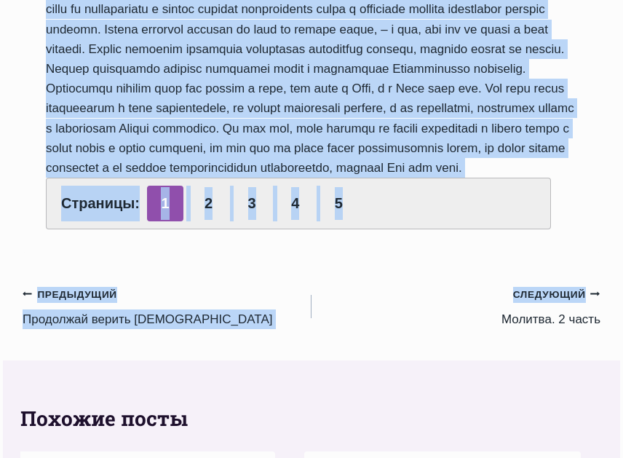
drag, startPoint x: 47, startPoint y: 226, endPoint x: 149, endPoint y: 220, distance: 102.2
click at [149, 220] on div "Страницы: 1 2 3 4 5" at bounding box center [312, 6] width 532 height 448
copy div "Пастор Руфус начал учить о молитве – ее сути и важности. Мы как верующие слушае…"
click at [204, 221] on link "2" at bounding box center [209, 204] width 36 height 36
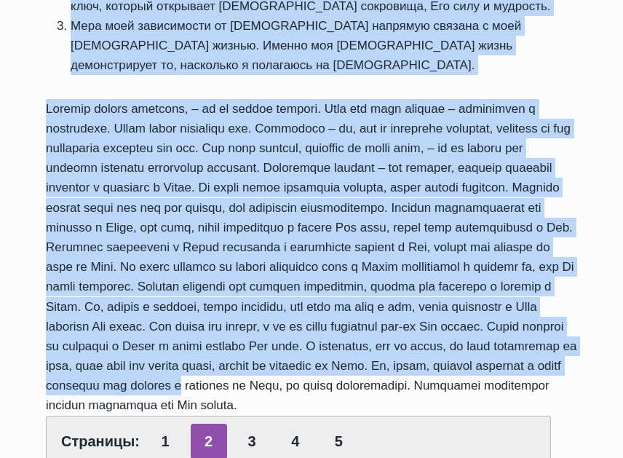
scroll to position [728, 0]
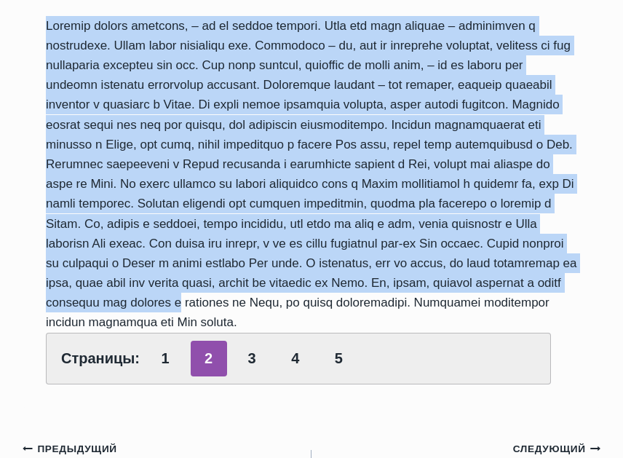
drag, startPoint x: 48, startPoint y: 154, endPoint x: 495, endPoint y: 280, distance: 463.7
copy div "Один из христианских экспертов по церковному управлению Дэн Рэйланд сделал след…"
click at [255, 341] on link "3" at bounding box center [252, 359] width 36 height 36
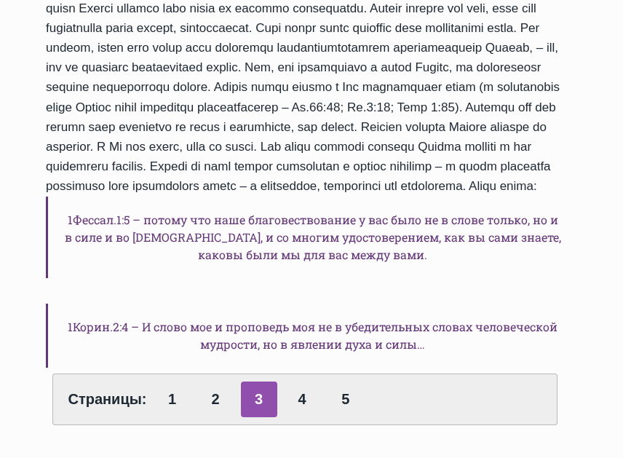
scroll to position [874, 0]
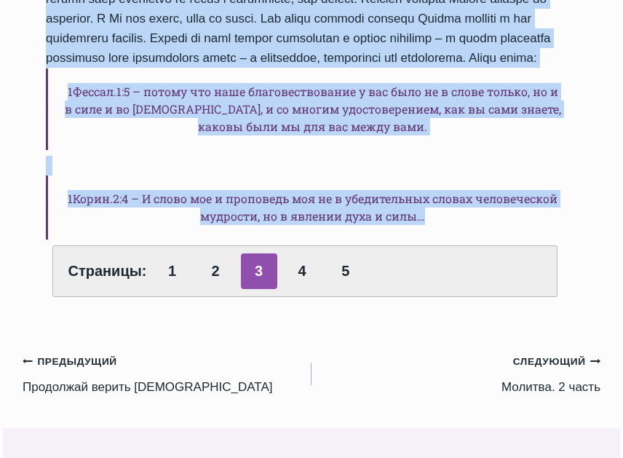
drag, startPoint x: 51, startPoint y: 230, endPoint x: 440, endPoint y: 294, distance: 394.2
copy div "Lore ip dolorsitam consecte adipisci eli-se doeius: «Temporincidi utlabo etdolo…"
click at [295, 289] on link "4" at bounding box center [302, 271] width 36 height 36
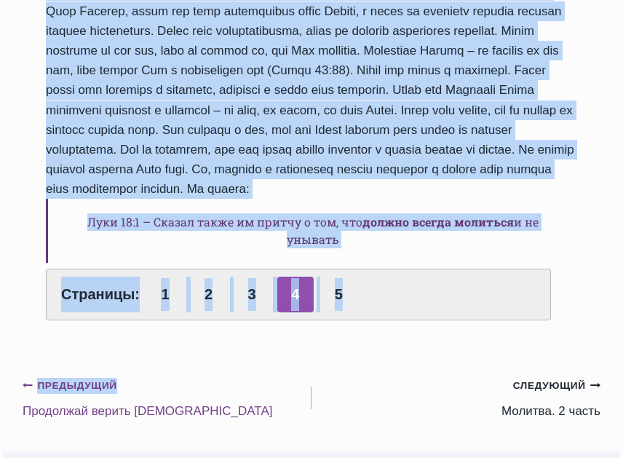
scroll to position [728, 0]
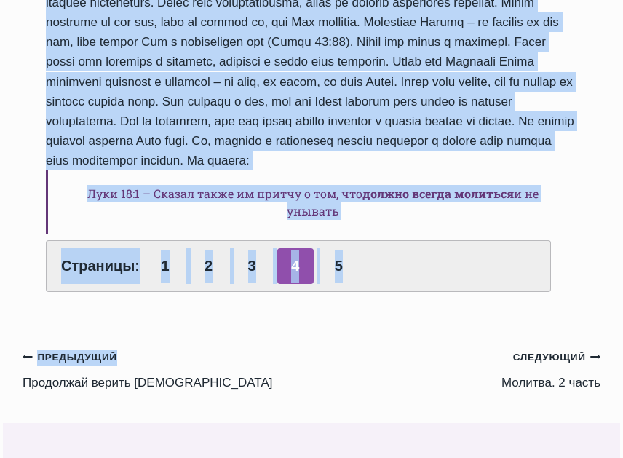
drag, startPoint x: 46, startPoint y: 231, endPoint x: 374, endPoint y: 178, distance: 332.0
copy div "Молитва – это основа сверхъестественной жизни. Благодаря сильной молитвенной жи…"
click at [331, 248] on link "5" at bounding box center [338, 266] width 36 height 36
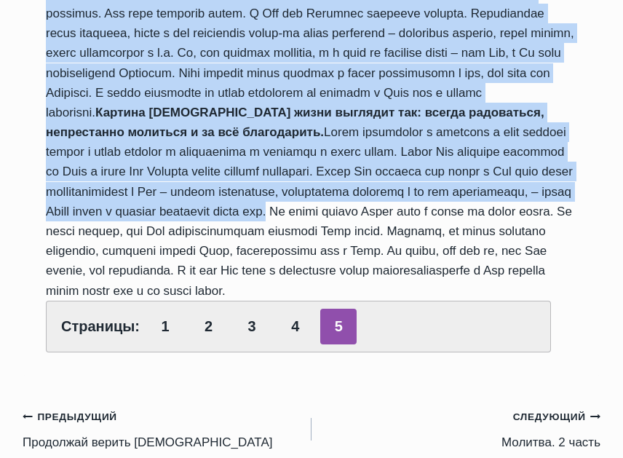
scroll to position [947, 0]
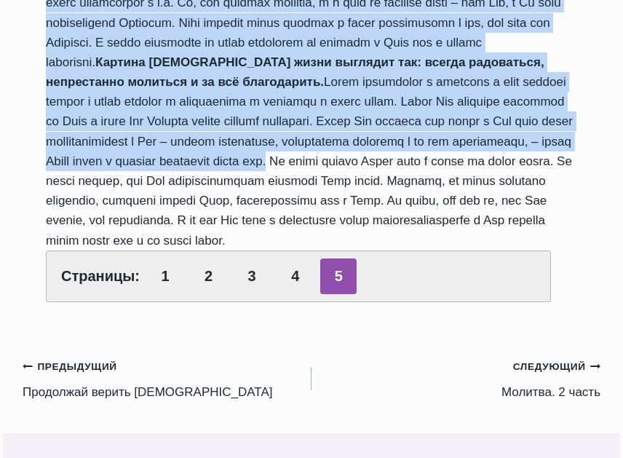
drag, startPoint x: 47, startPoint y: 229, endPoint x: 462, endPoint y: 295, distance: 421.1
copy div "Каждый из нас прекрасно знает о том, что следует всегда молиться. Но, вопрос в …"
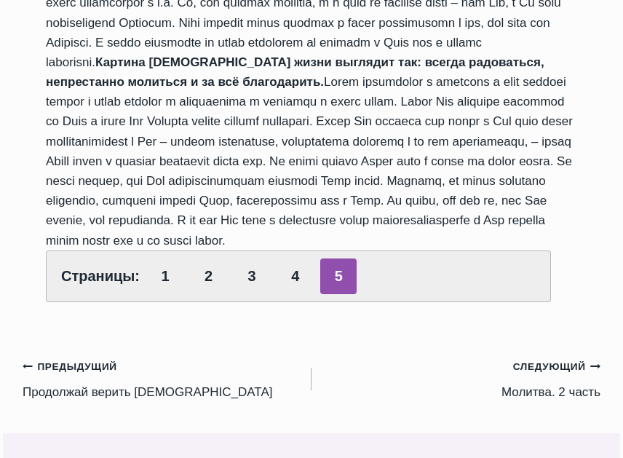
click at [398, 417] on div "Обзор проповедей Молитва. 1 часть Автор Laura Grandāne 2019-Январь-13 2019-Февр…" at bounding box center [312, 134] width 578 height 1977
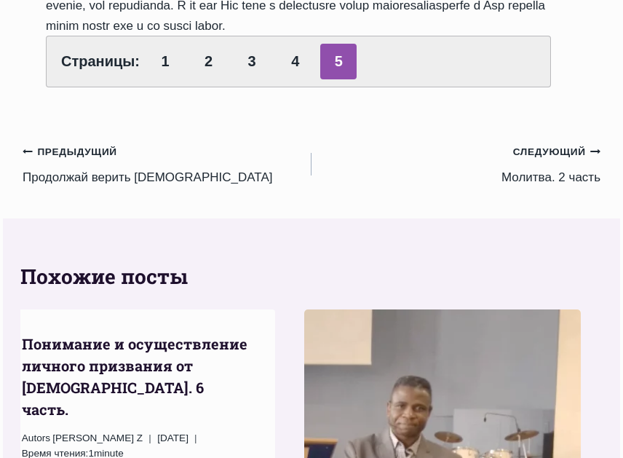
scroll to position [1165, 0]
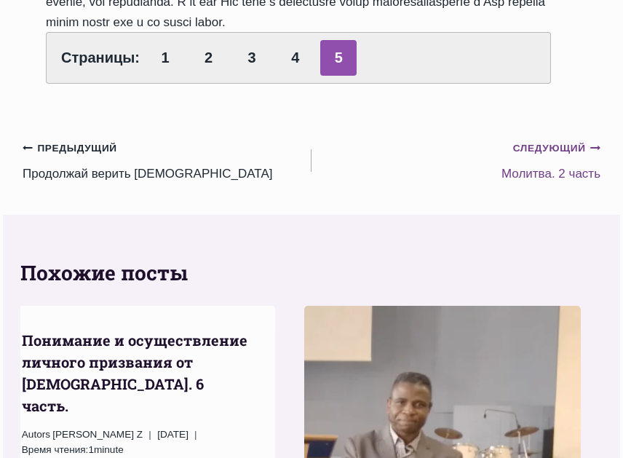
click at [540, 184] on link "Следующий Продолжить Молитва. 2 часть" at bounding box center [456, 161] width 289 height 46
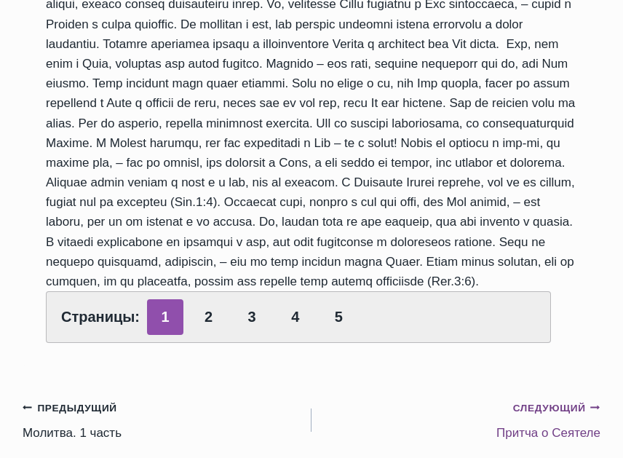
scroll to position [364, 0]
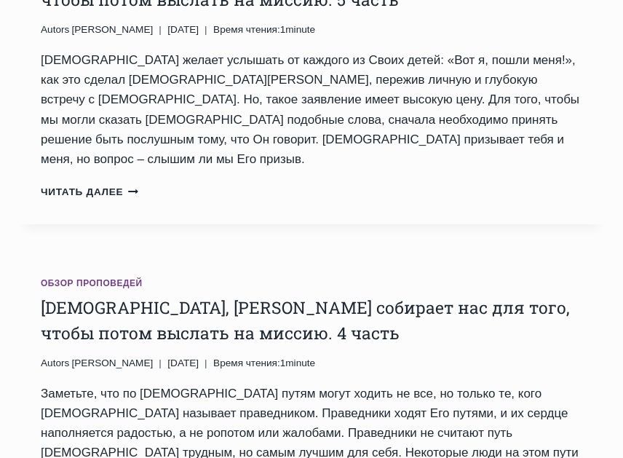
scroll to position [2986, 0]
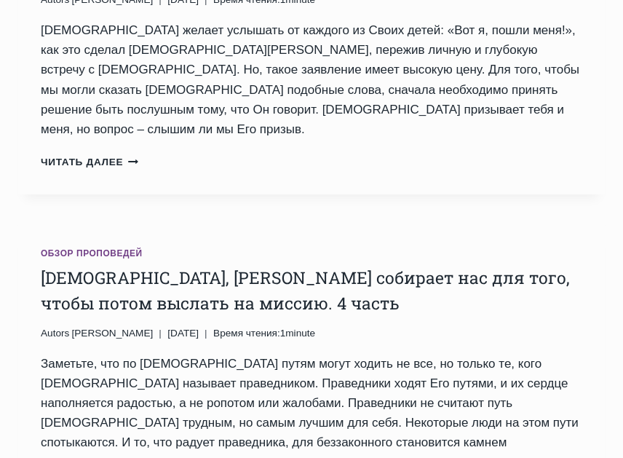
scroll to position [2839, 0]
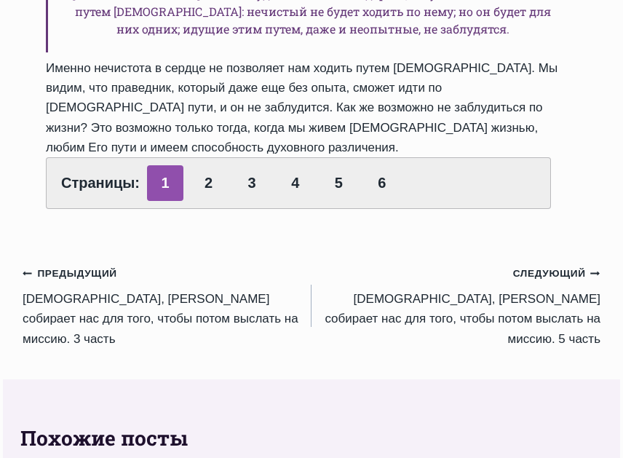
scroll to position [1311, 0]
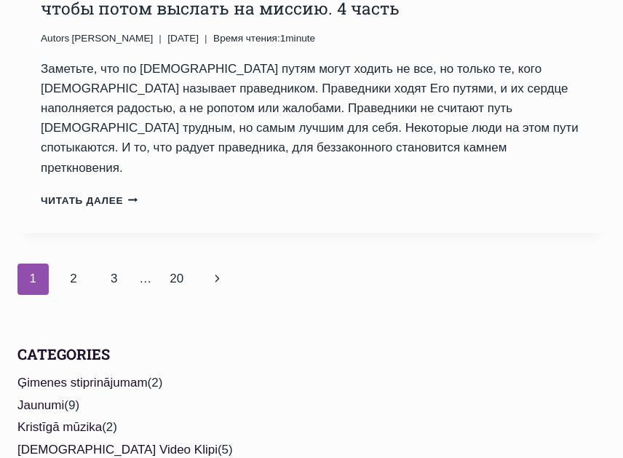
scroll to position [2913, 0]
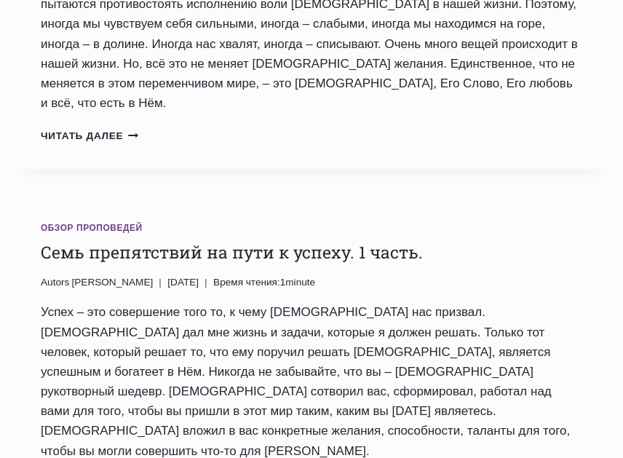
scroll to position [2840, 0]
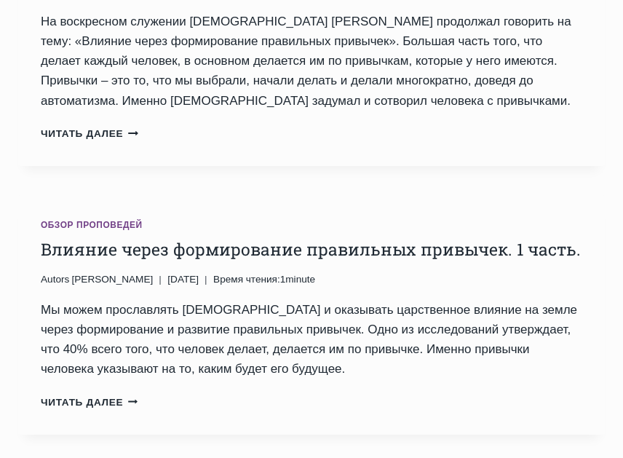
scroll to position [3059, 0]
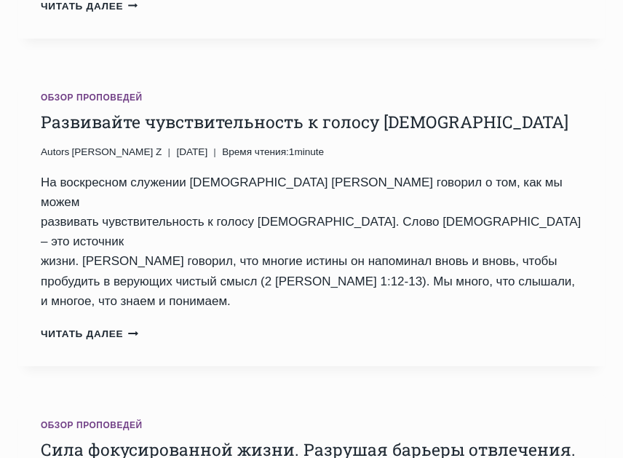
scroll to position [2986, 0]
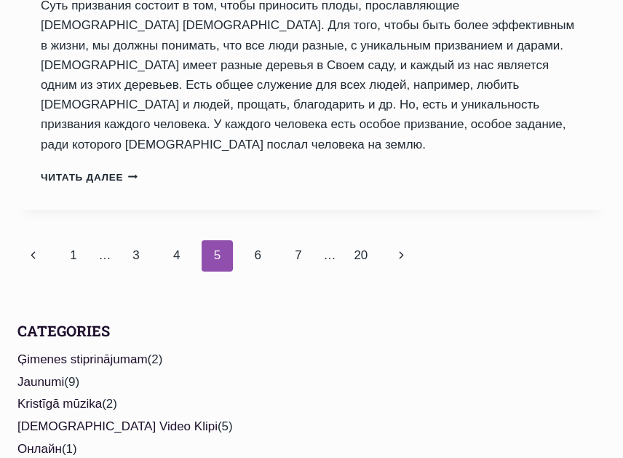
scroll to position [3569, 0]
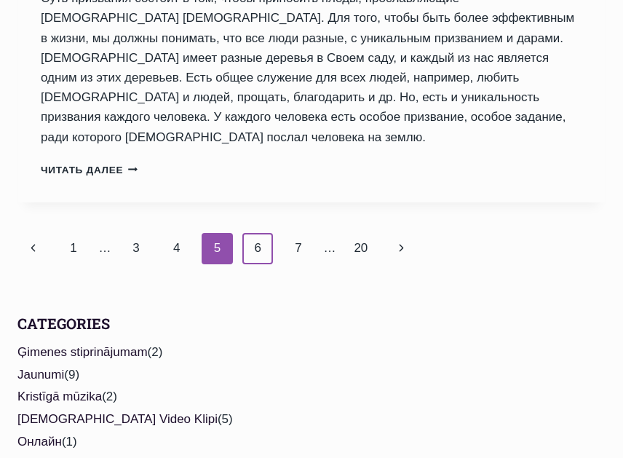
click at [254, 233] on link "6" at bounding box center [258, 248] width 31 height 31
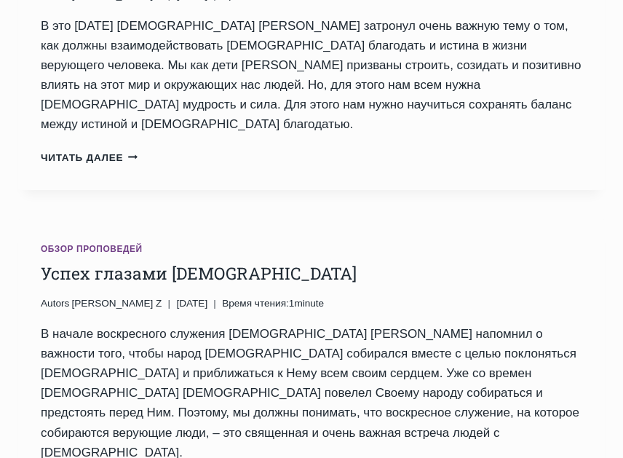
scroll to position [3132, 0]
